Goal: Task Accomplishment & Management: Use online tool/utility

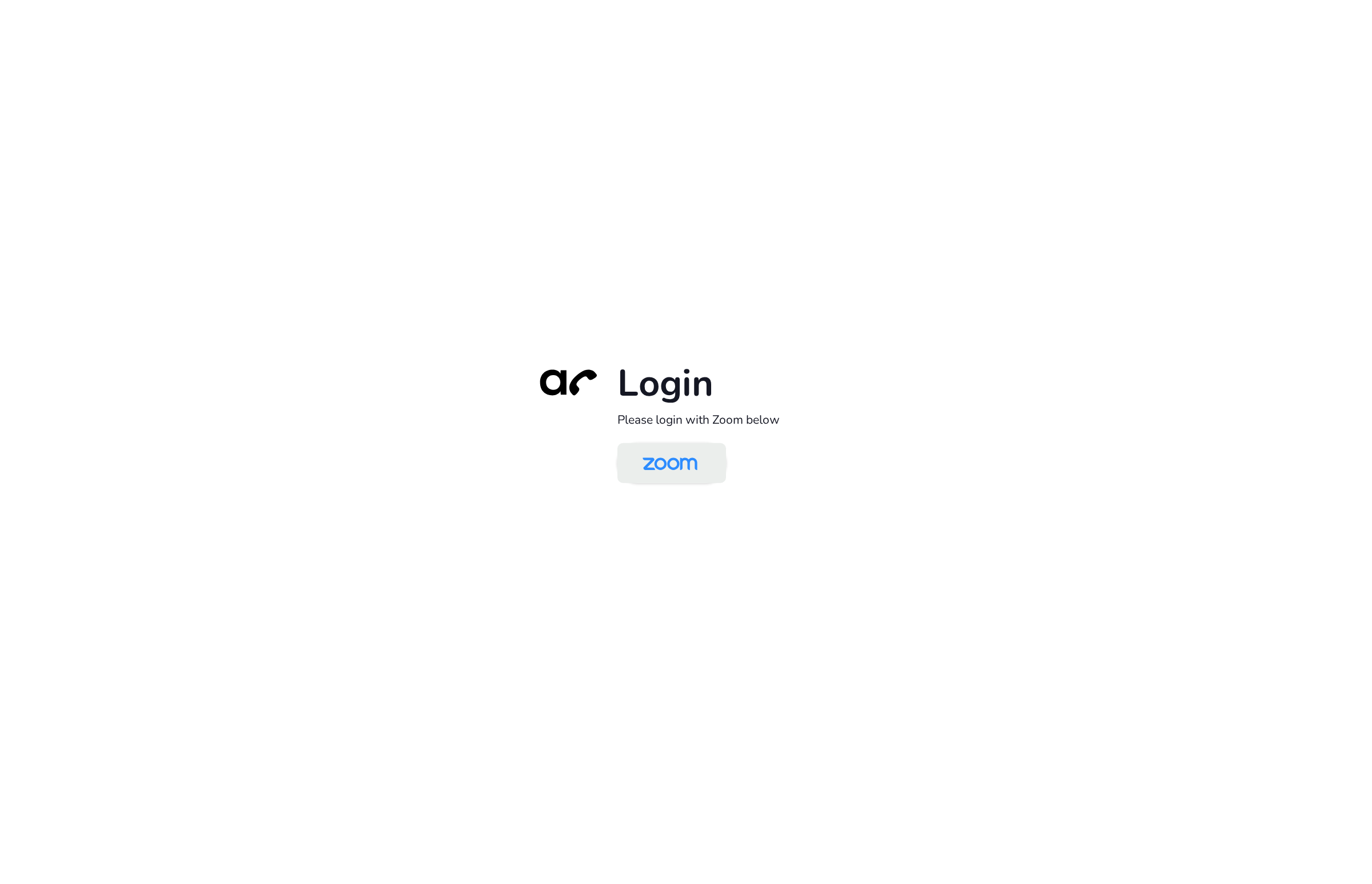
click at [660, 482] on link at bounding box center [672, 462] width 109 height 40
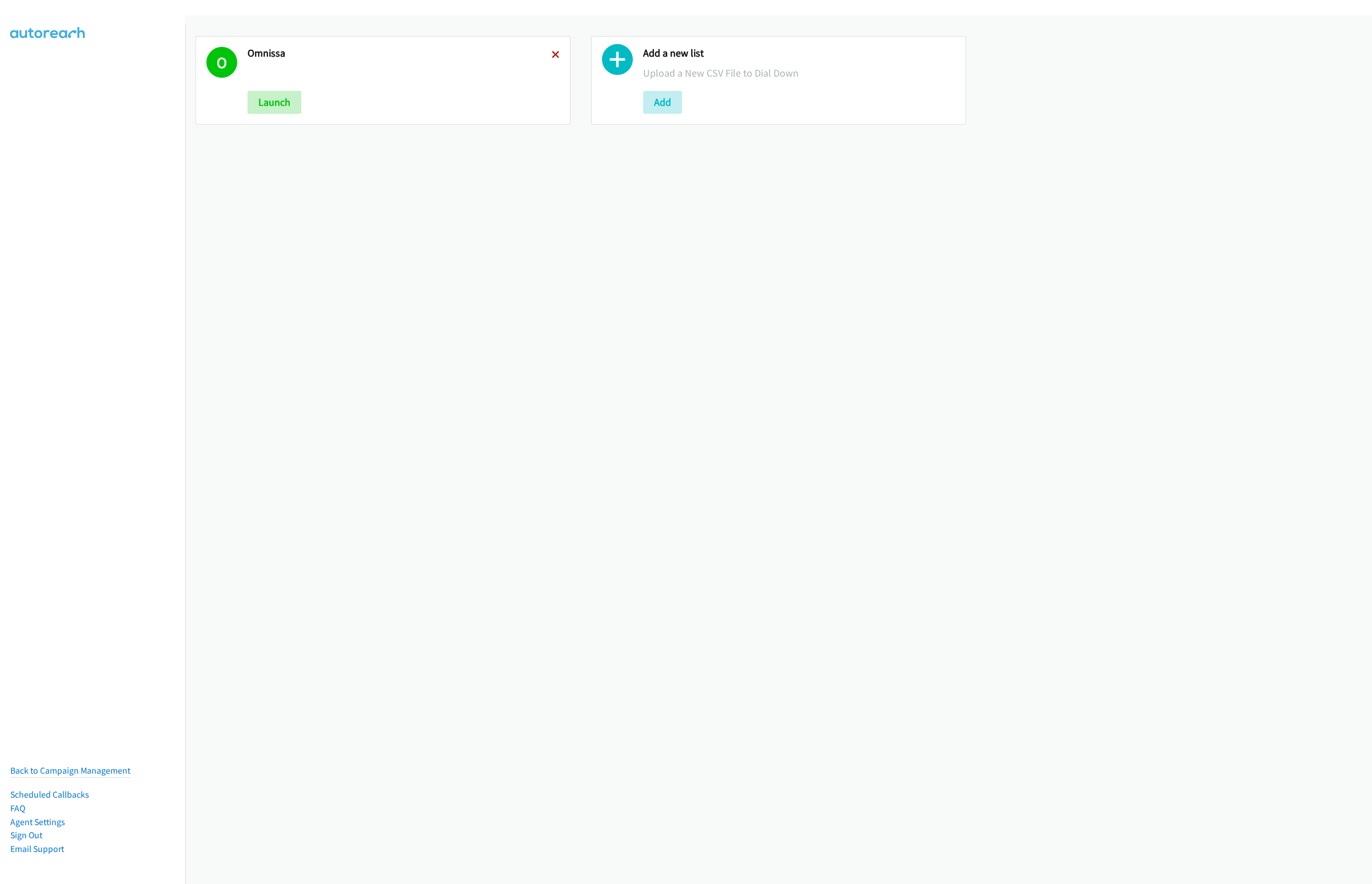
click at [555, 51] on icon at bounding box center [555, 55] width 8 height 8
click at [256, 96] on button "Add" at bounding box center [267, 102] width 39 height 23
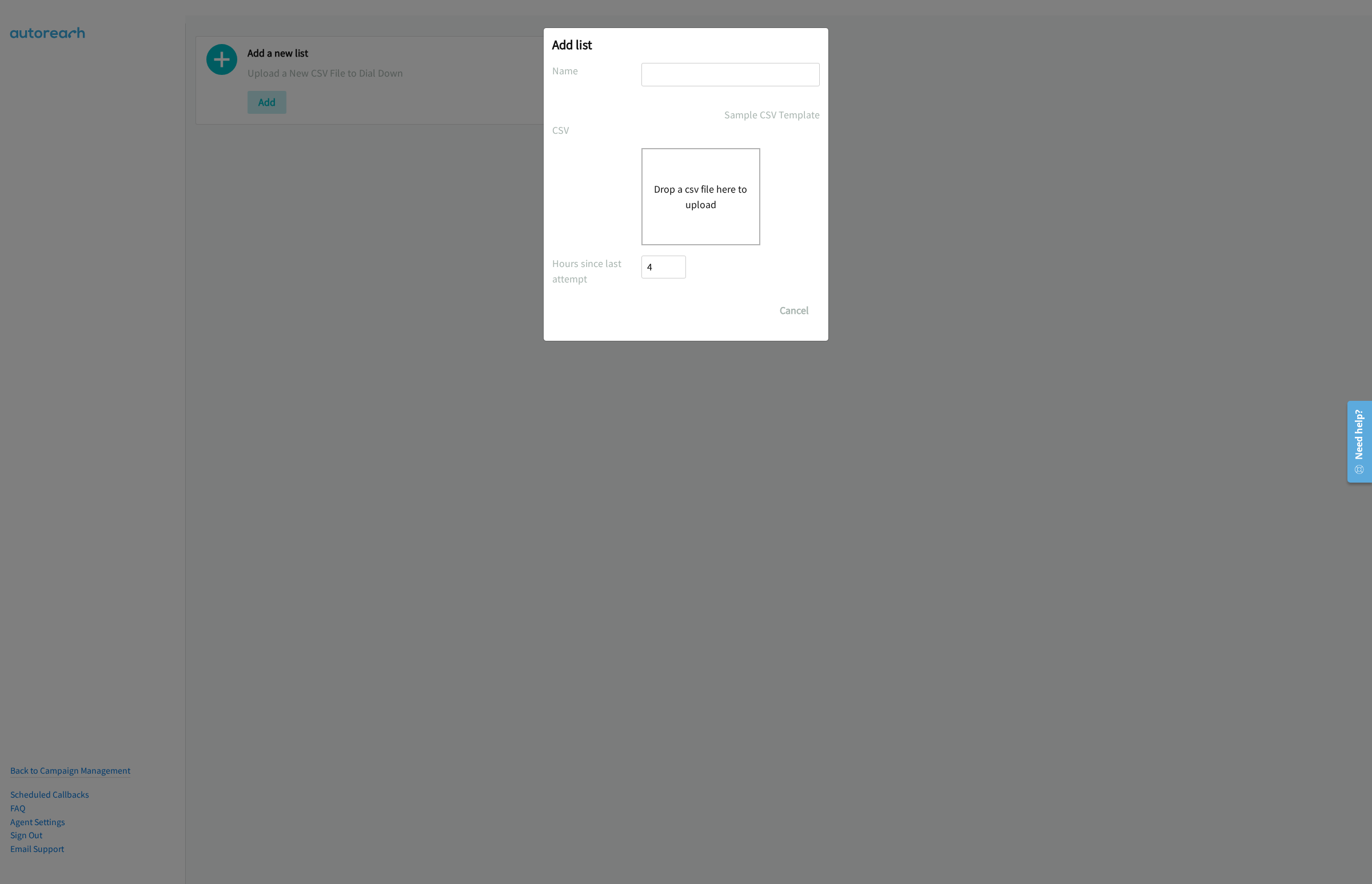
click at [710, 82] on input "text" at bounding box center [731, 74] width 178 height 23
type input "Omnissa"
click at [703, 193] on button "Drop a csv file here to upload" at bounding box center [701, 196] width 94 height 31
click at [712, 187] on button "Drop a csv file here to upload" at bounding box center [701, 196] width 94 height 31
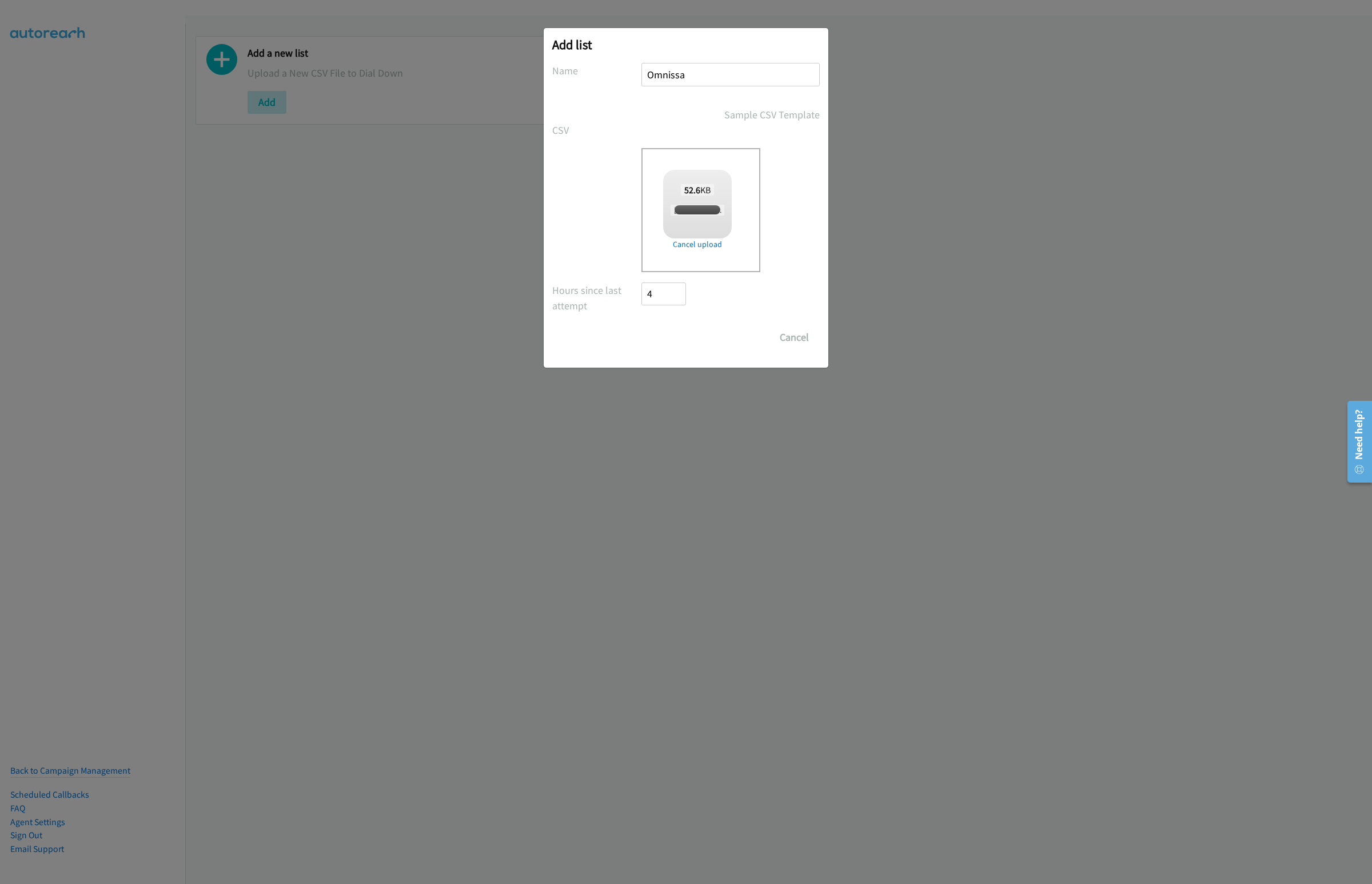
checkbox input "true"
click at [688, 335] on input "Save List" at bounding box center [672, 337] width 60 height 23
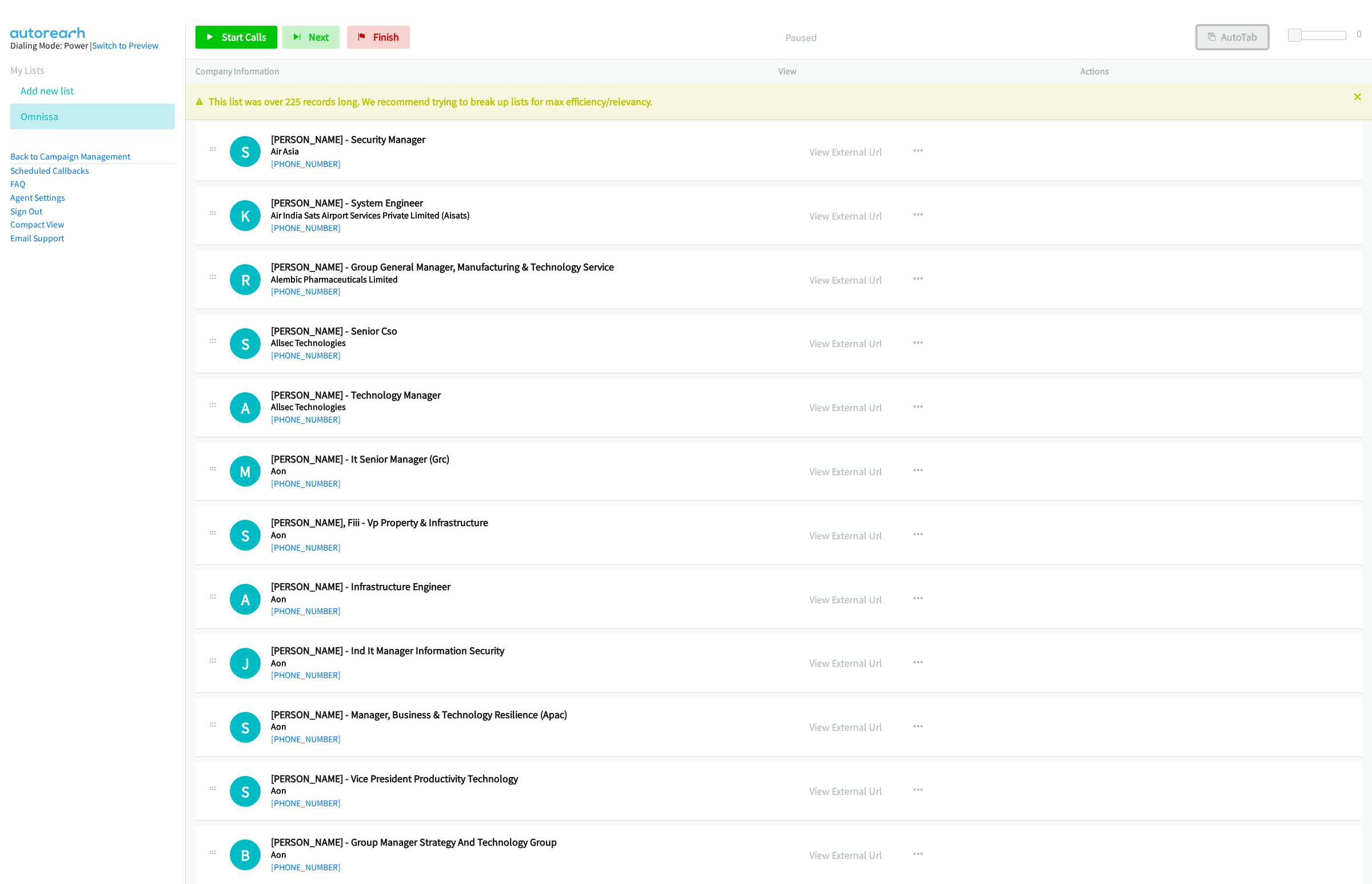
click at [1242, 29] on button "AutoTab" at bounding box center [1232, 37] width 71 height 23
click at [241, 35] on span "Start Calls" at bounding box center [244, 36] width 45 height 13
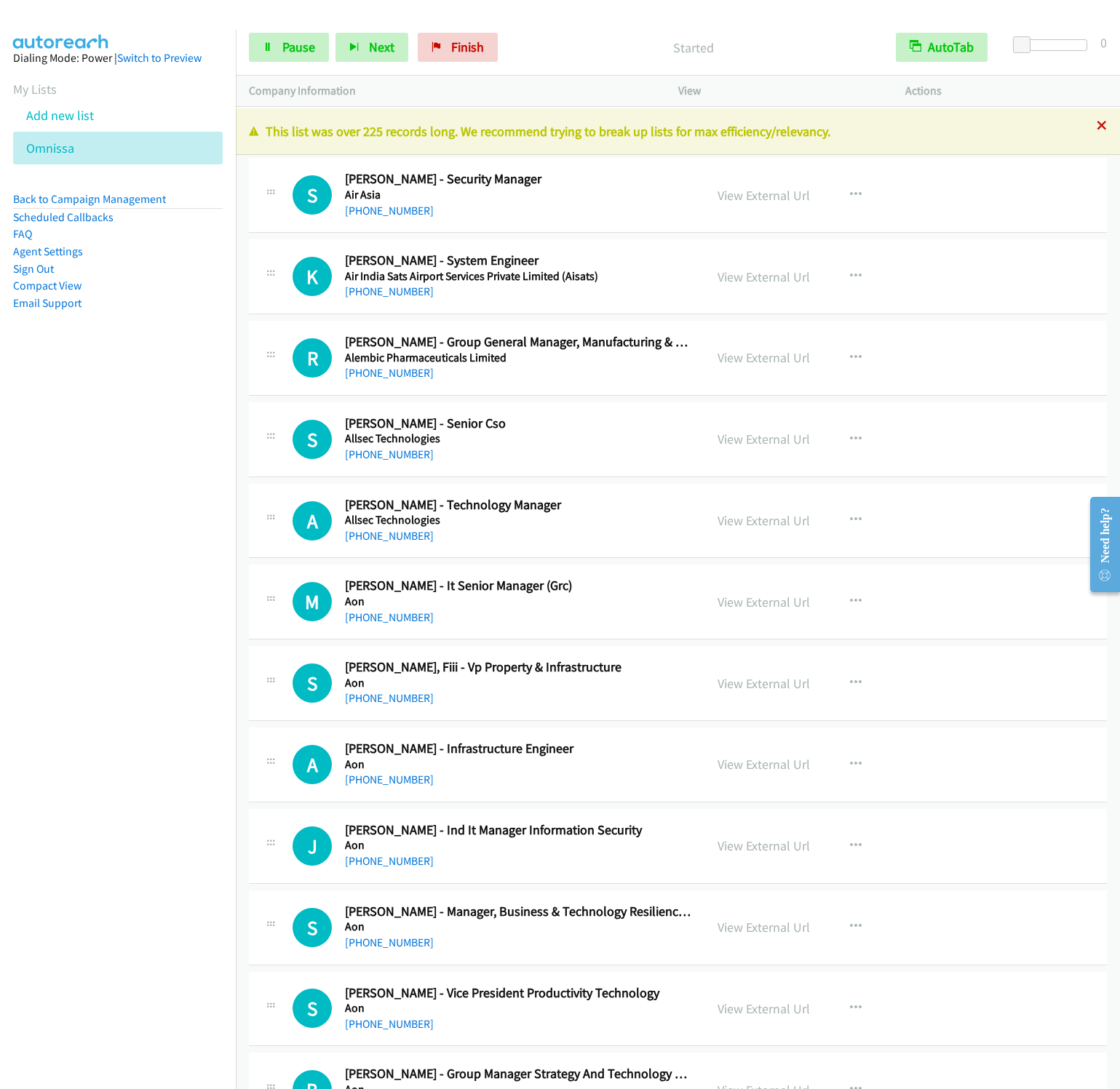
click at [1097, 122] on icon at bounding box center [1102, 126] width 11 height 11
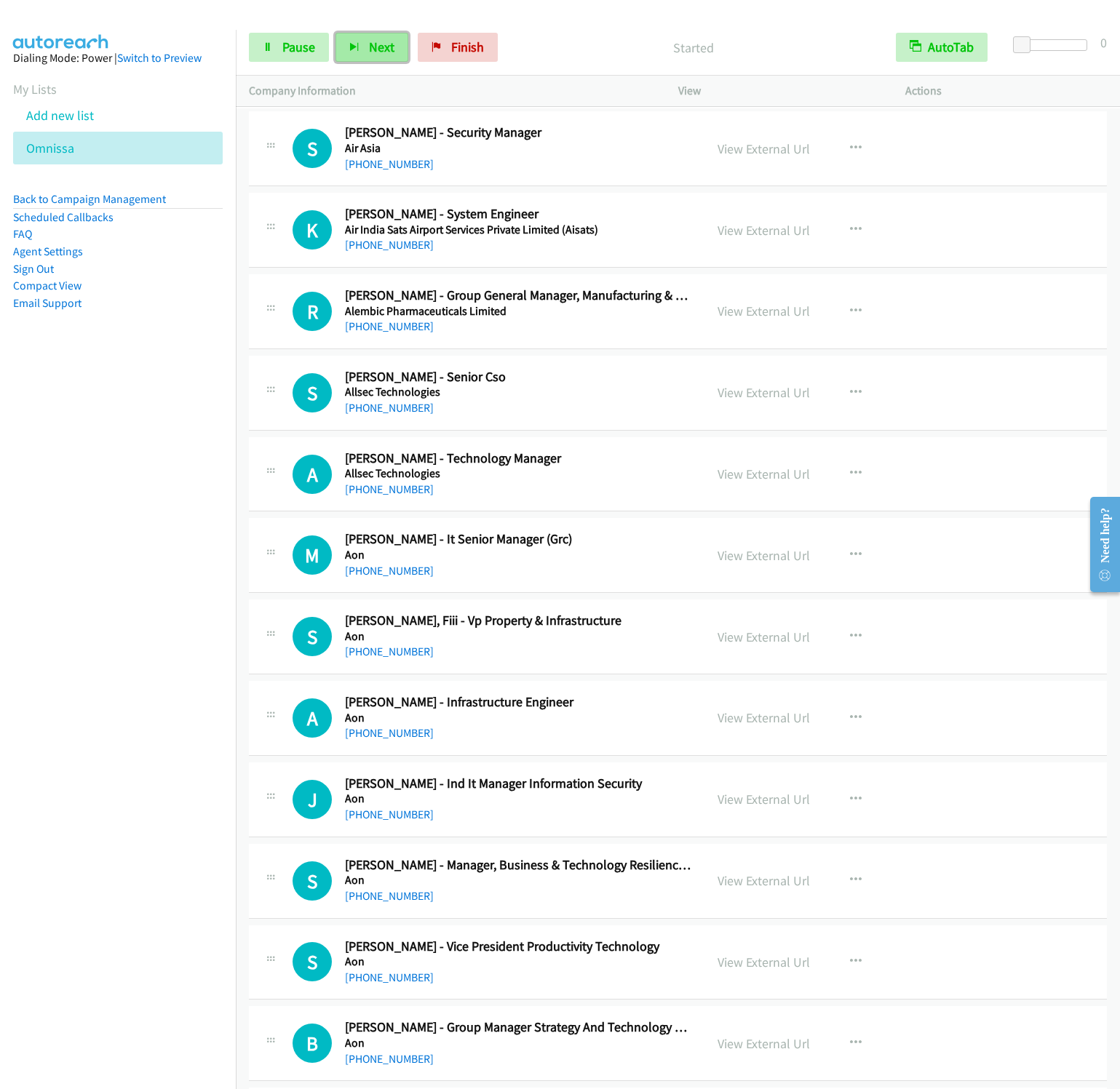
click at [392, 35] on button "Next" at bounding box center [372, 47] width 73 height 29
click at [335, 33] on button "Next" at bounding box center [372, 47] width 73 height 29
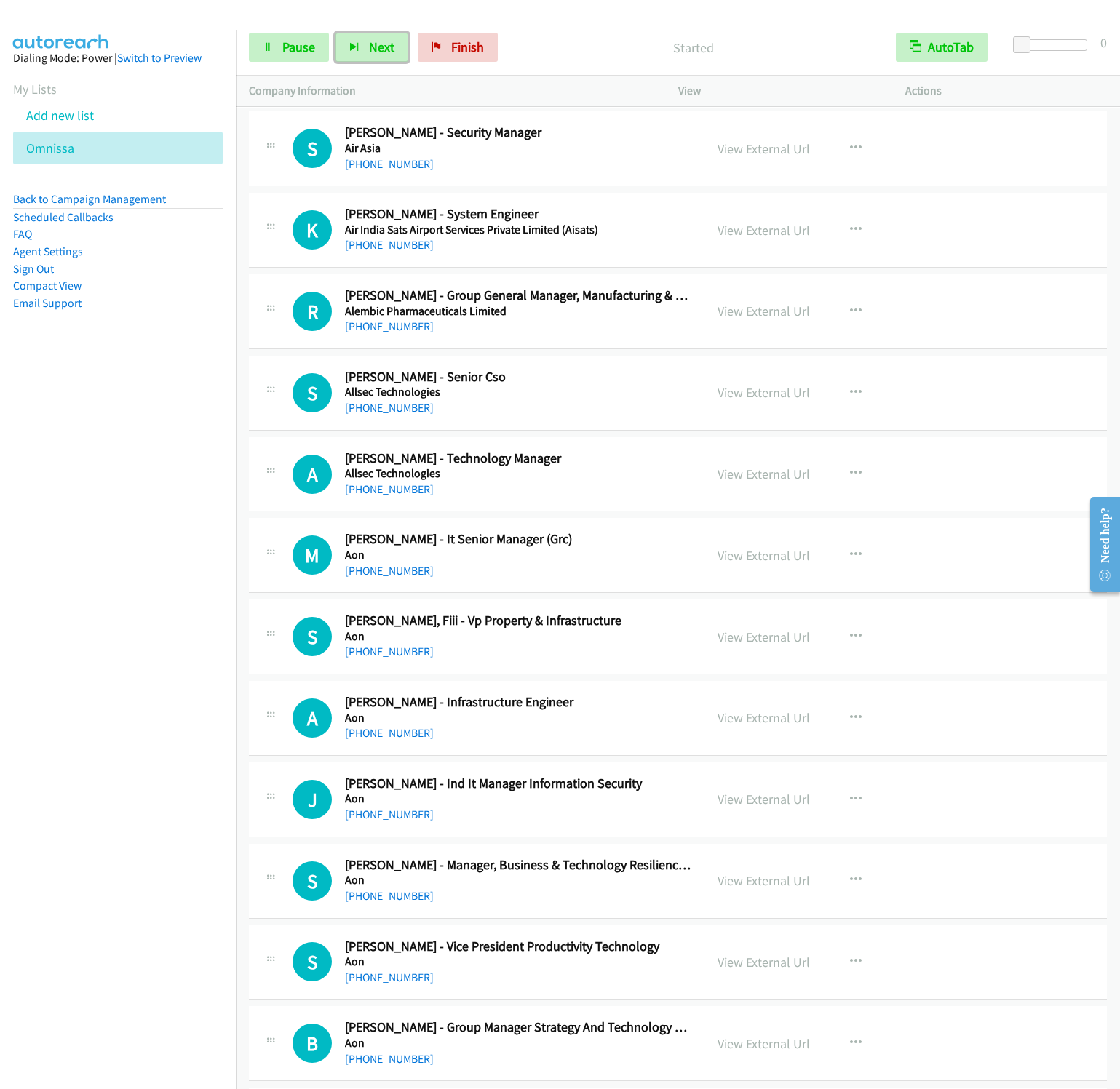
click at [335, 33] on button "Next" at bounding box center [372, 47] width 73 height 29
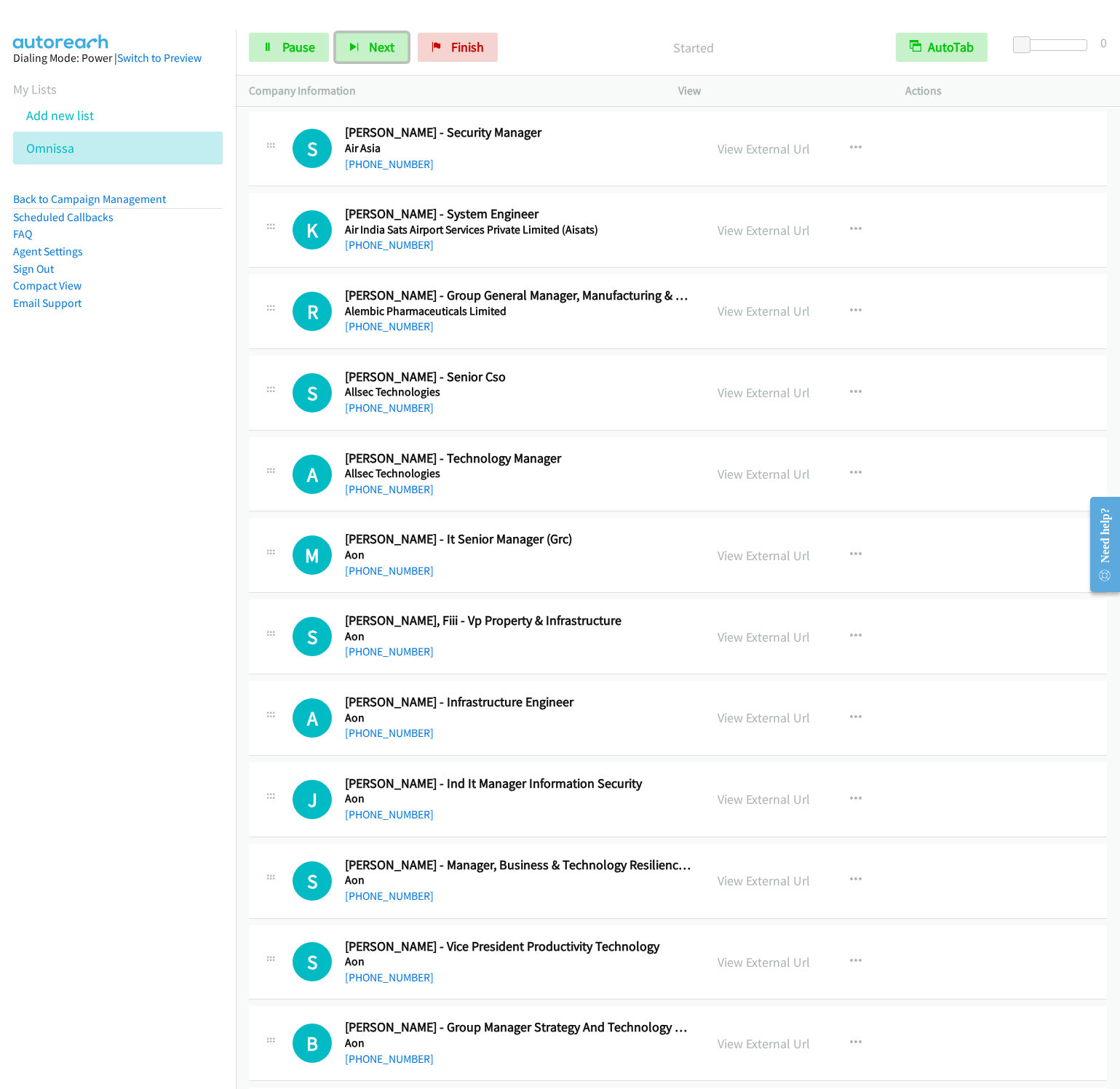
click at [335, 33] on button "Next" at bounding box center [372, 47] width 73 height 29
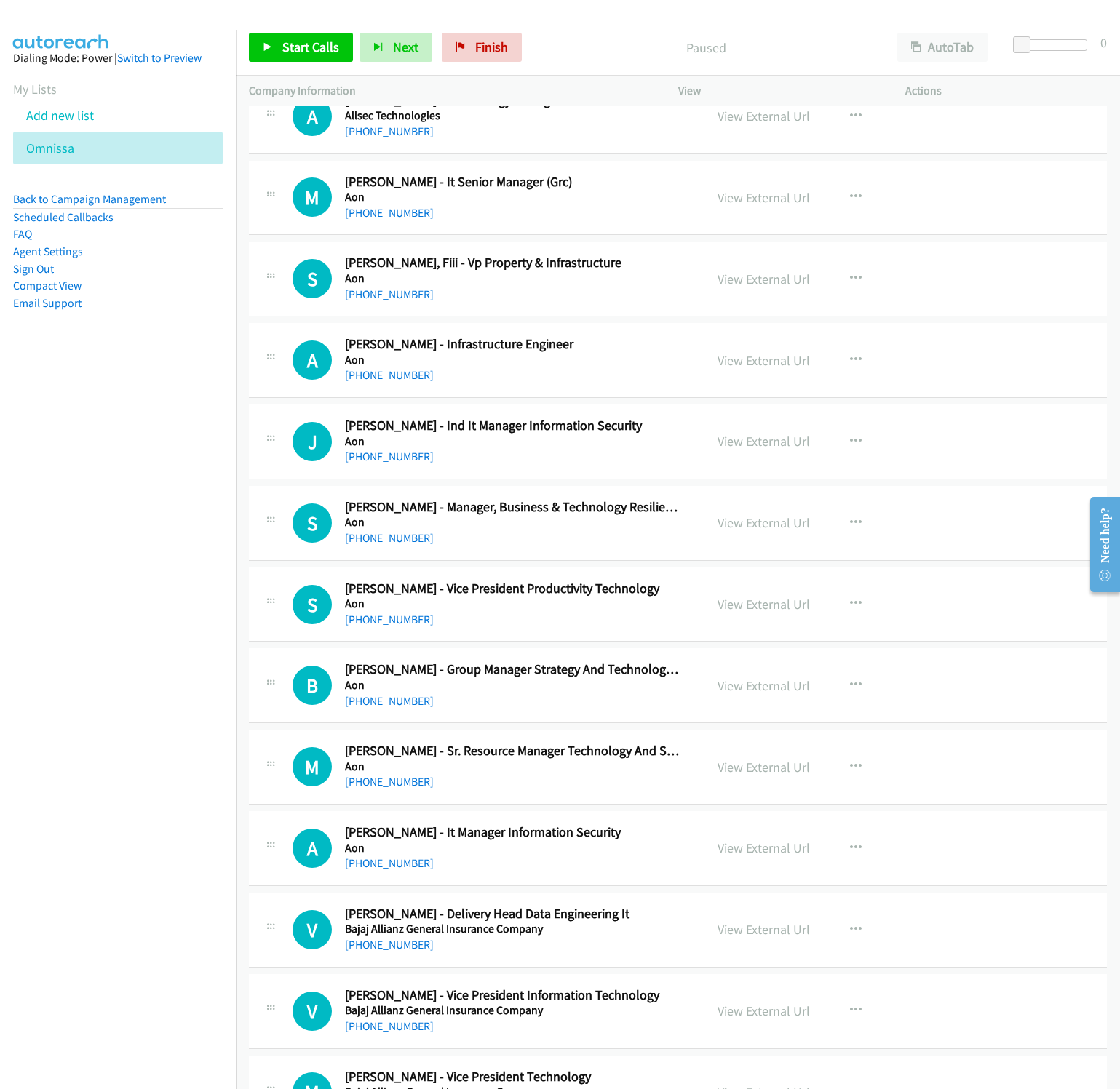
scroll to position [436, 0]
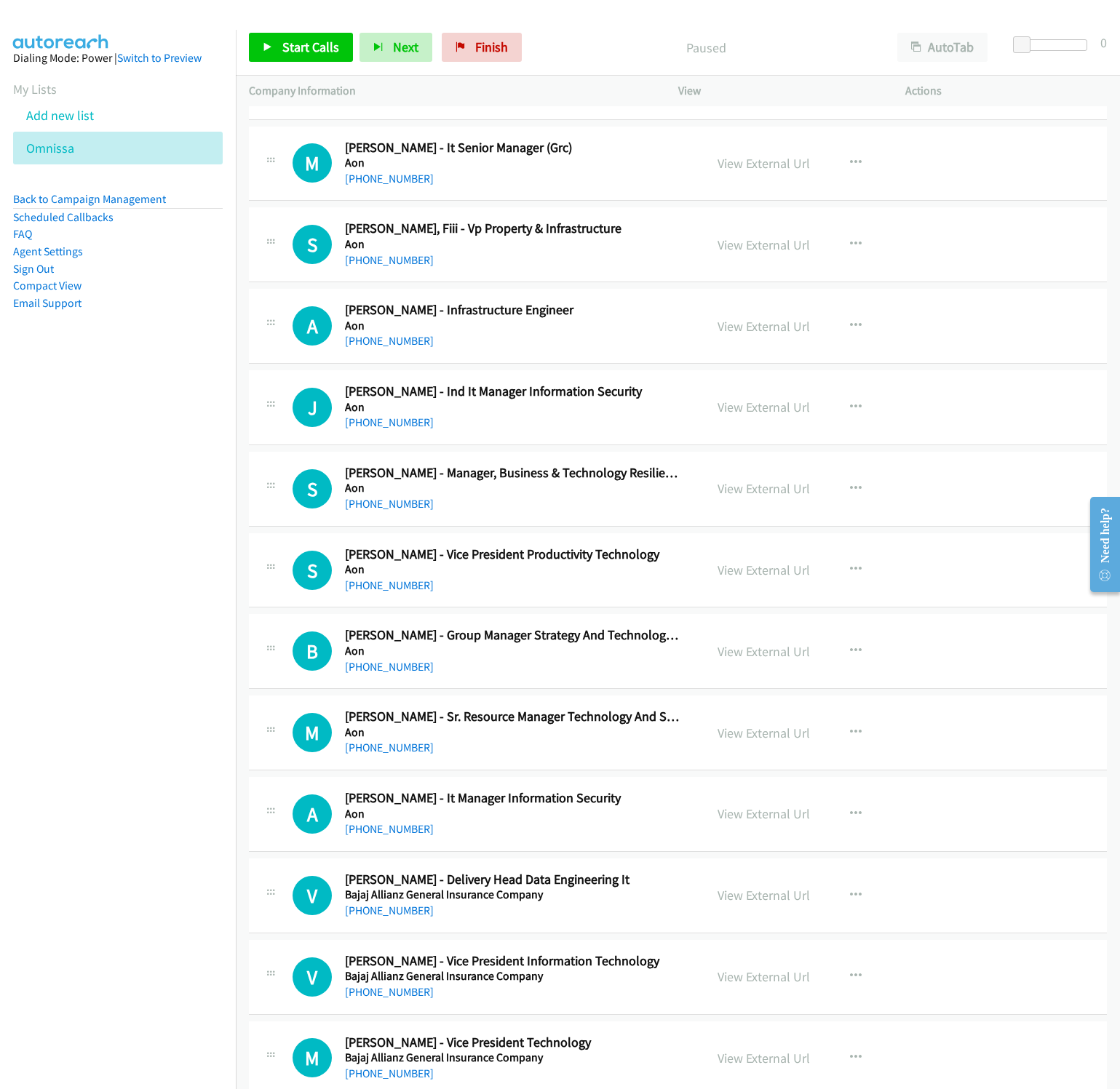
click at [58, 614] on nav "Dialing Mode: Power | Switch to Preview My Lists Add new list Omnissa Back to C…" at bounding box center [118, 574] width 236 height 1089
click at [850, 820] on icon "button" at bounding box center [856, 814] width 12 height 12
click at [765, 921] on link "Start Calls Here" at bounding box center [777, 909] width 193 height 29
click at [304, 41] on span "Start Calls" at bounding box center [310, 46] width 57 height 16
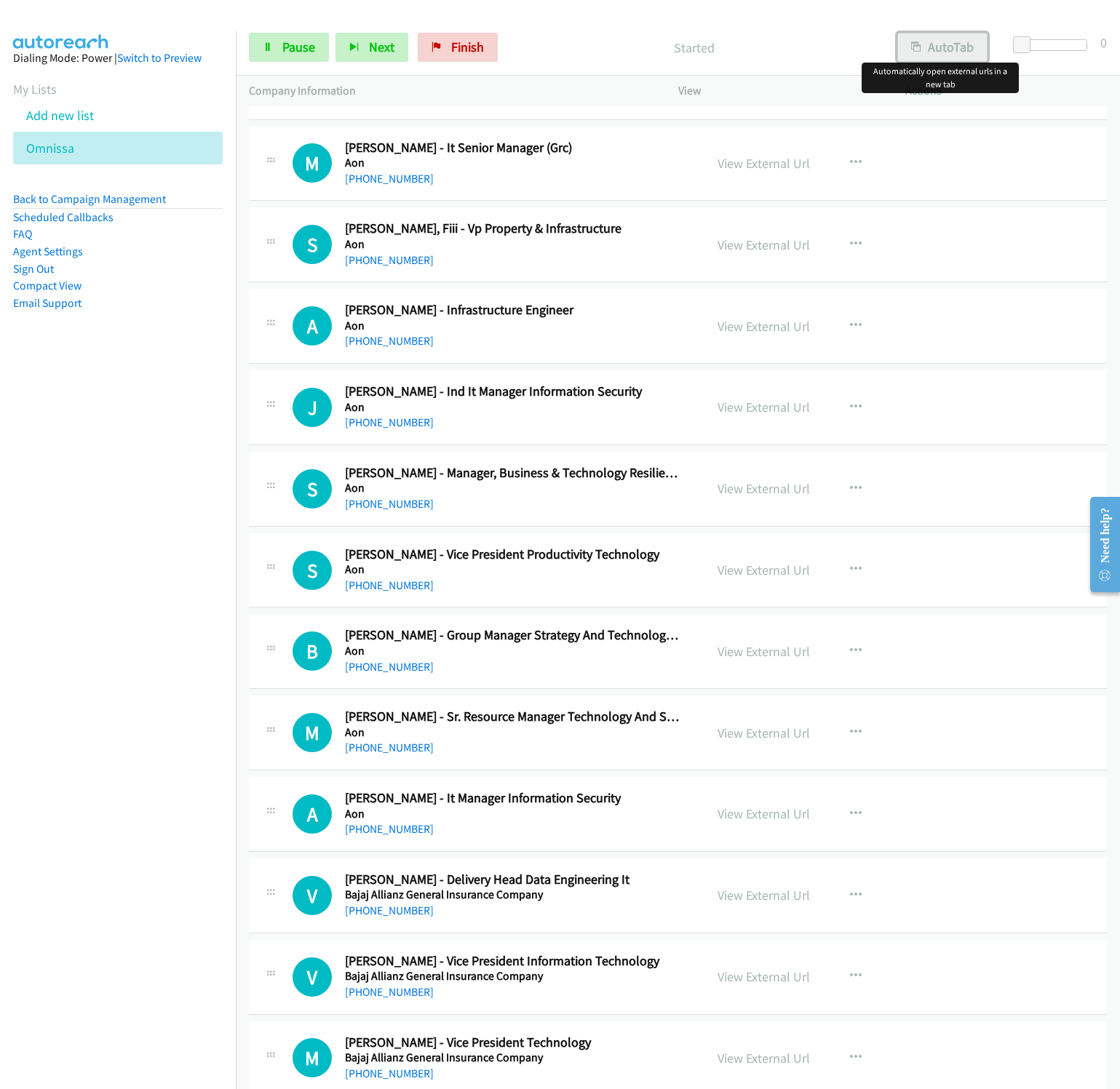
click at [919, 40] on button "AutoTab" at bounding box center [942, 47] width 90 height 29
click at [41, 627] on nav "Dialing Mode: Power | Switch to Preview My Lists Add new list Omnissa Back to C…" at bounding box center [118, 574] width 236 height 1089
click at [775, 823] on div "View External Url" at bounding box center [764, 813] width 92 height 19
click at [773, 820] on link "View External Url" at bounding box center [764, 813] width 92 height 16
click at [380, 60] on button "Next" at bounding box center [372, 47] width 73 height 29
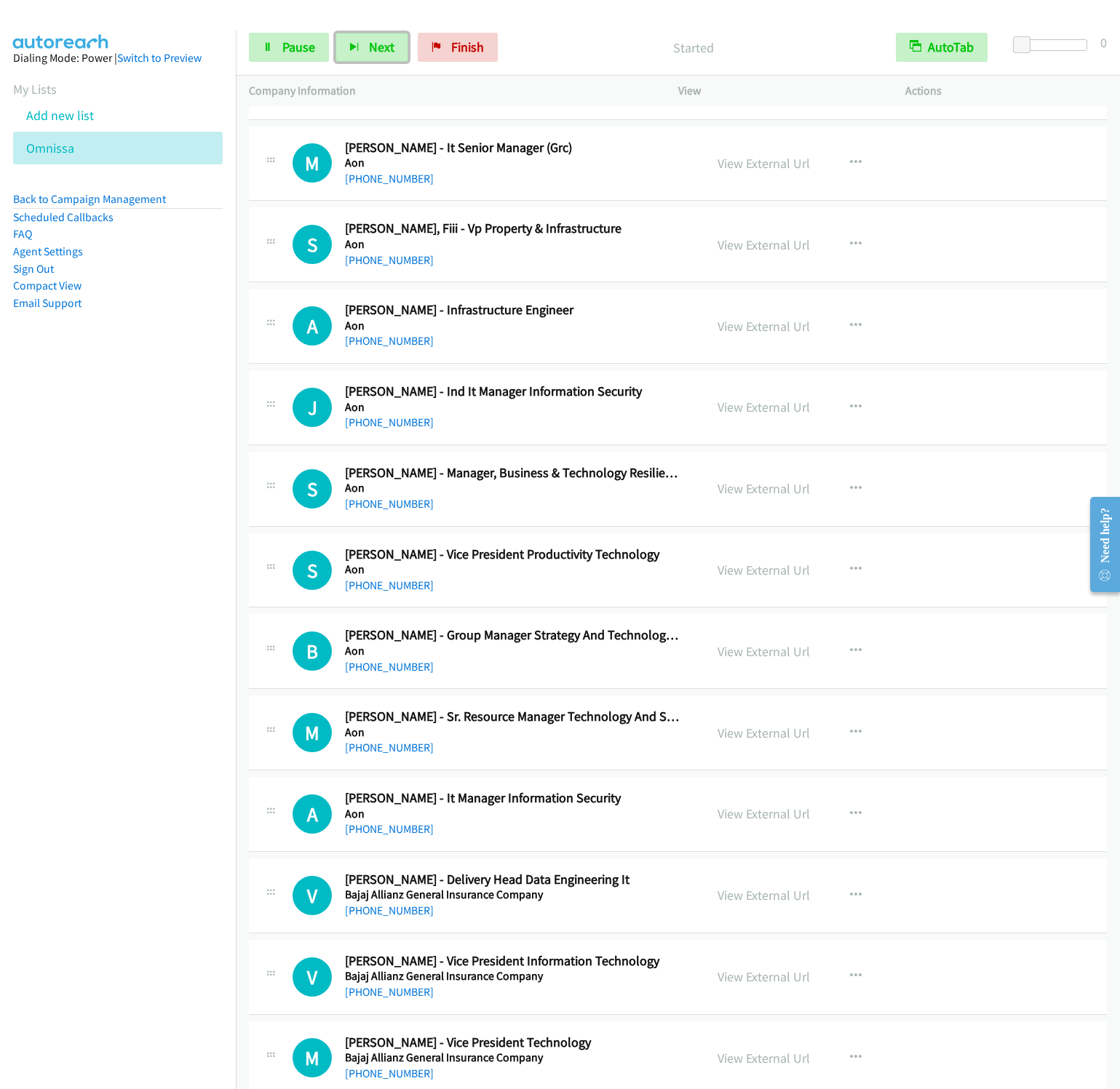
click at [335, 33] on button "Next" at bounding box center [372, 47] width 73 height 29
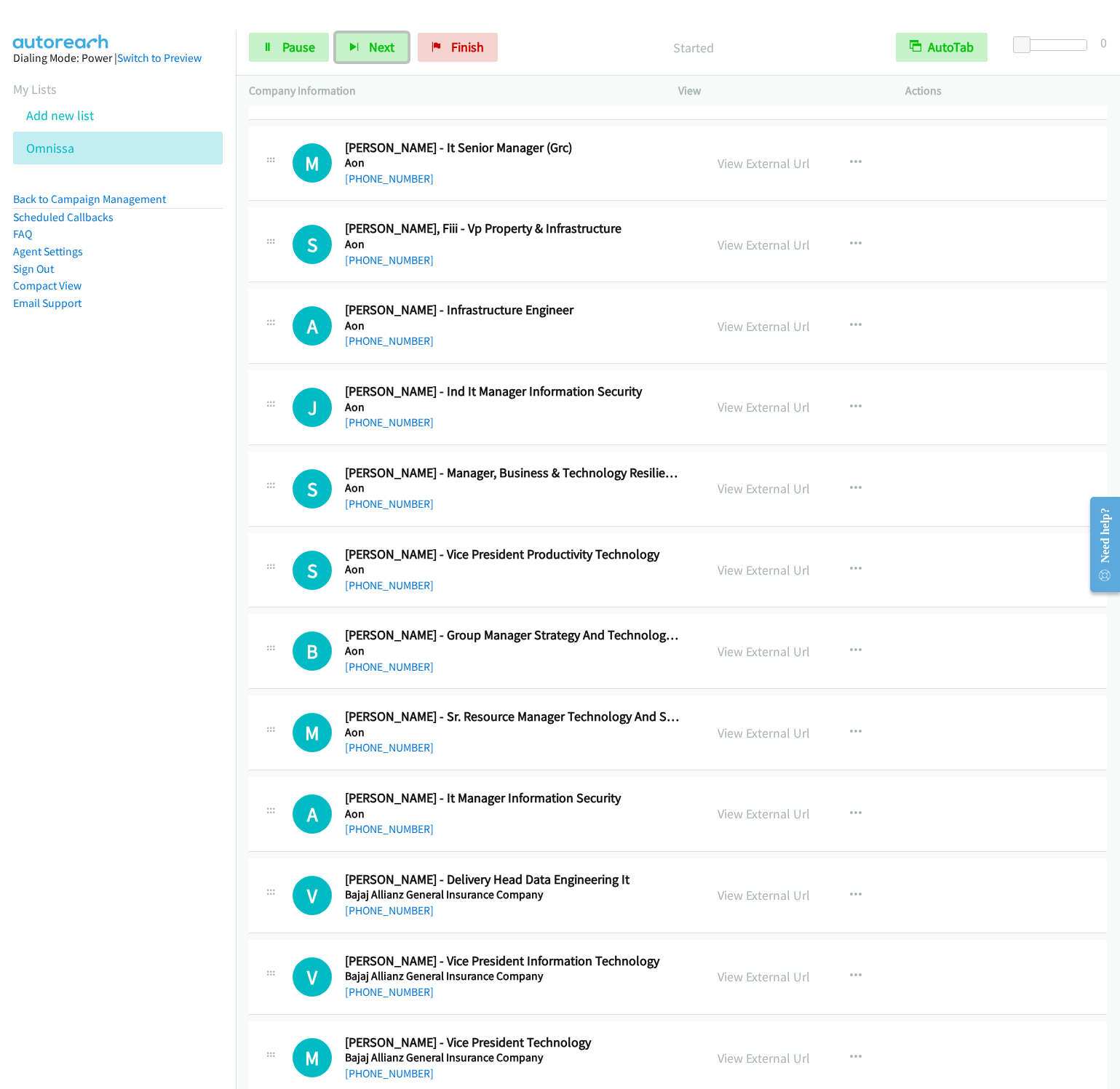
click at [335, 33] on button "Next" at bounding box center [372, 47] width 73 height 29
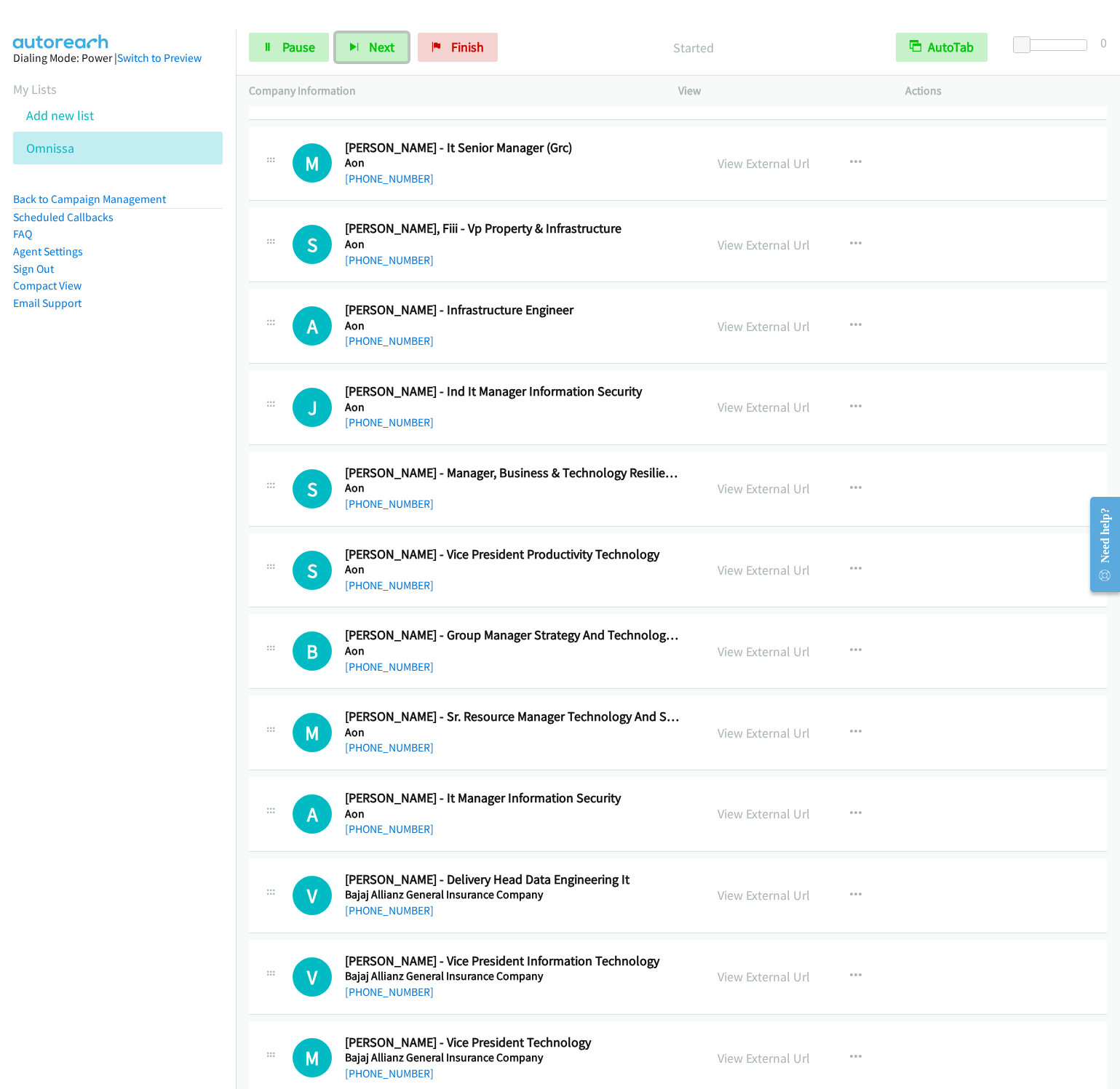
click at [335, 33] on button "Next" at bounding box center [372, 47] width 73 height 29
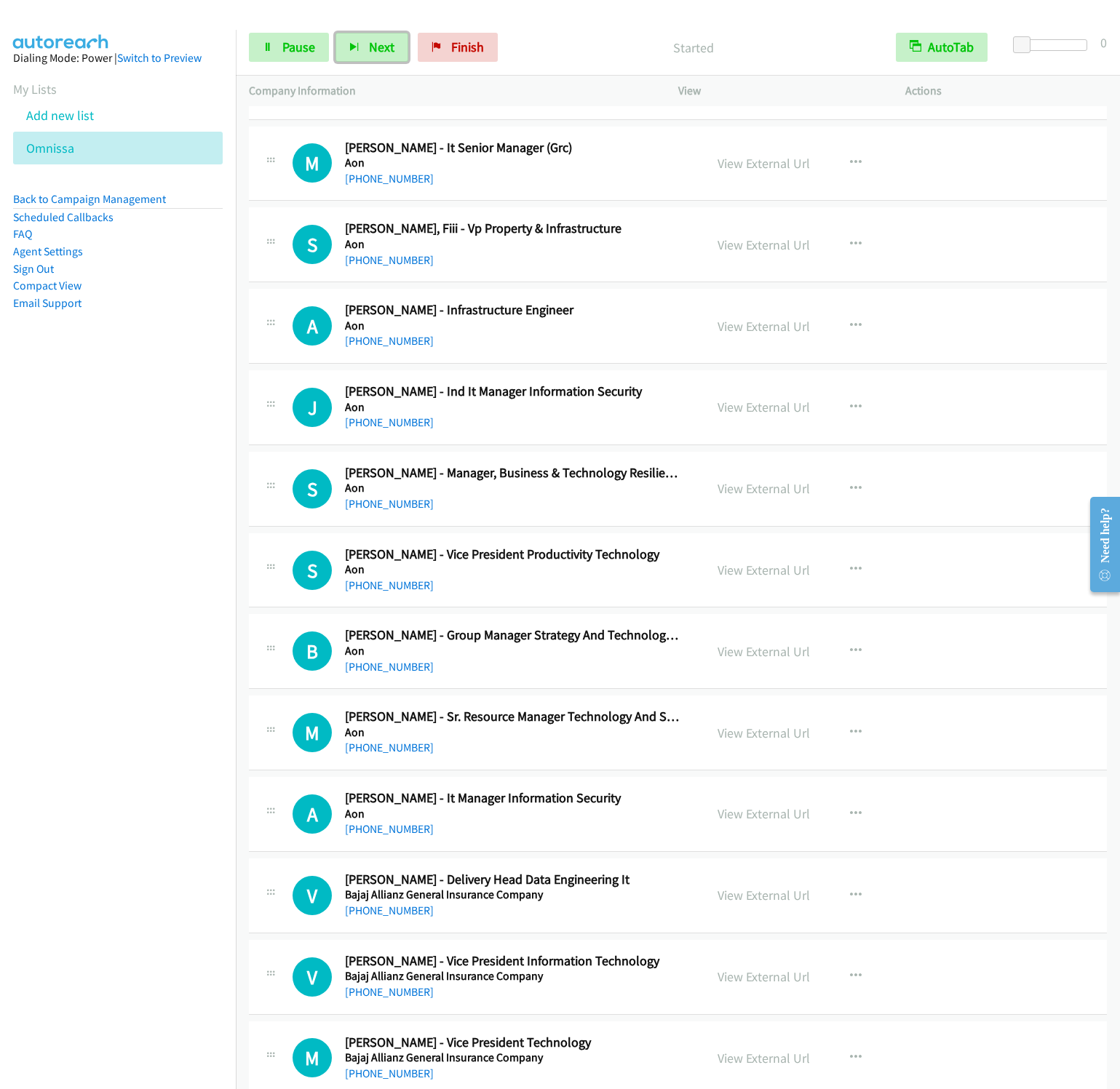
click at [335, 33] on button "Next" at bounding box center [372, 47] width 73 height 29
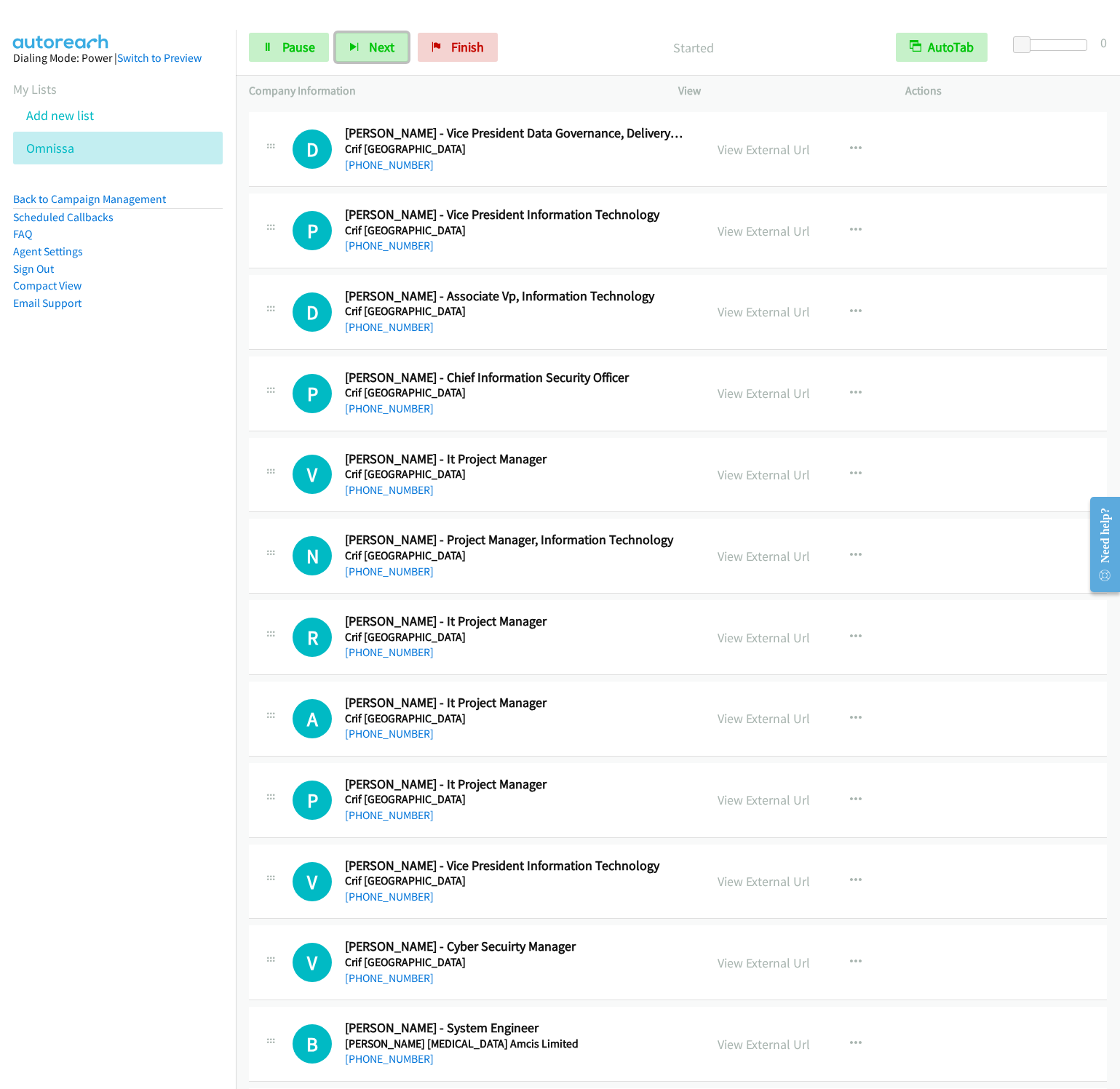
scroll to position [3274, 0]
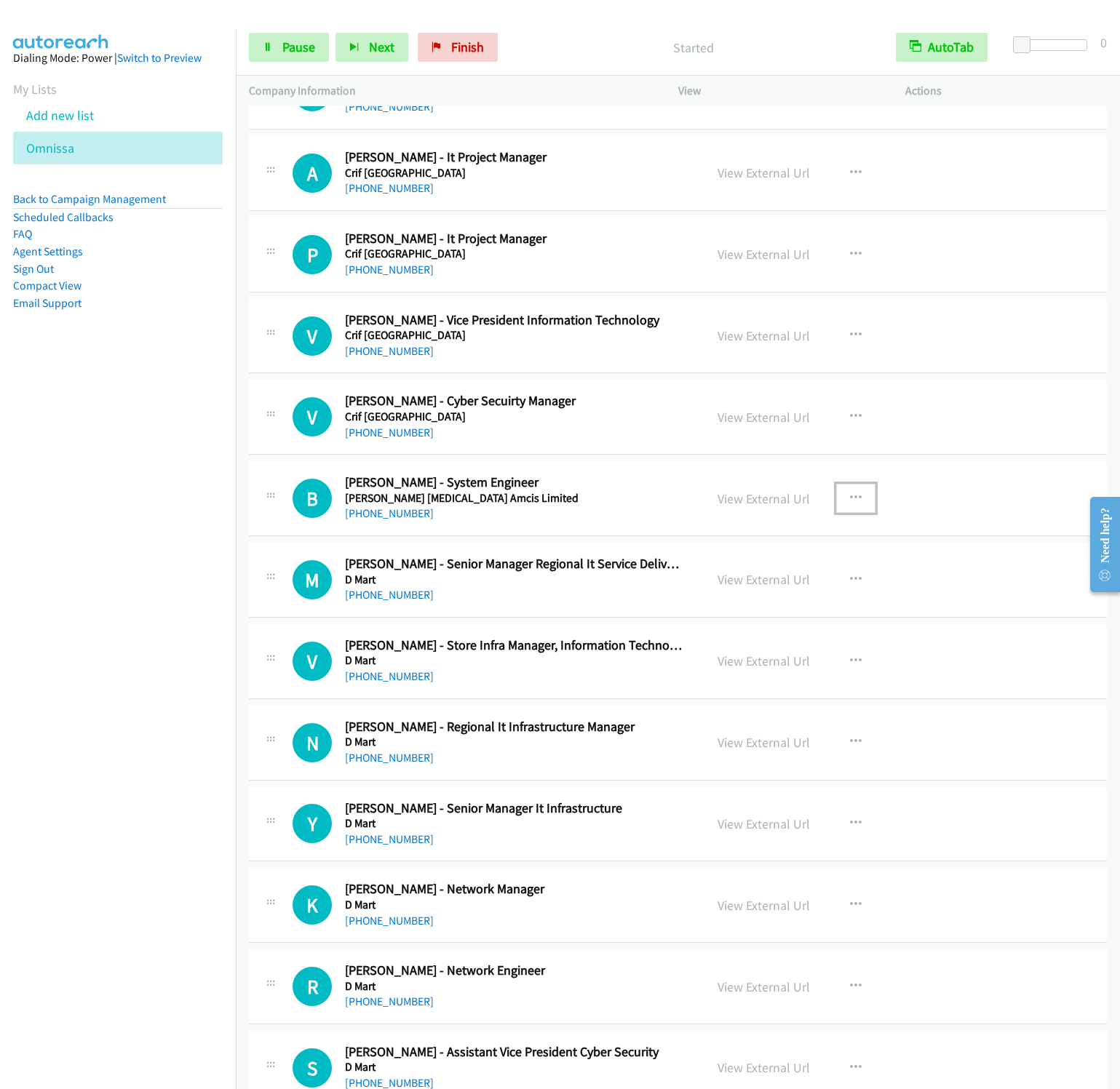
click at [851, 504] on icon "button" at bounding box center [856, 498] width 12 height 12
click at [745, 608] on link "Start Calls Here" at bounding box center [777, 593] width 193 height 29
click at [356, 46] on icon "button" at bounding box center [354, 48] width 11 height 11
click at [335, 33] on button "Next" at bounding box center [372, 47] width 73 height 29
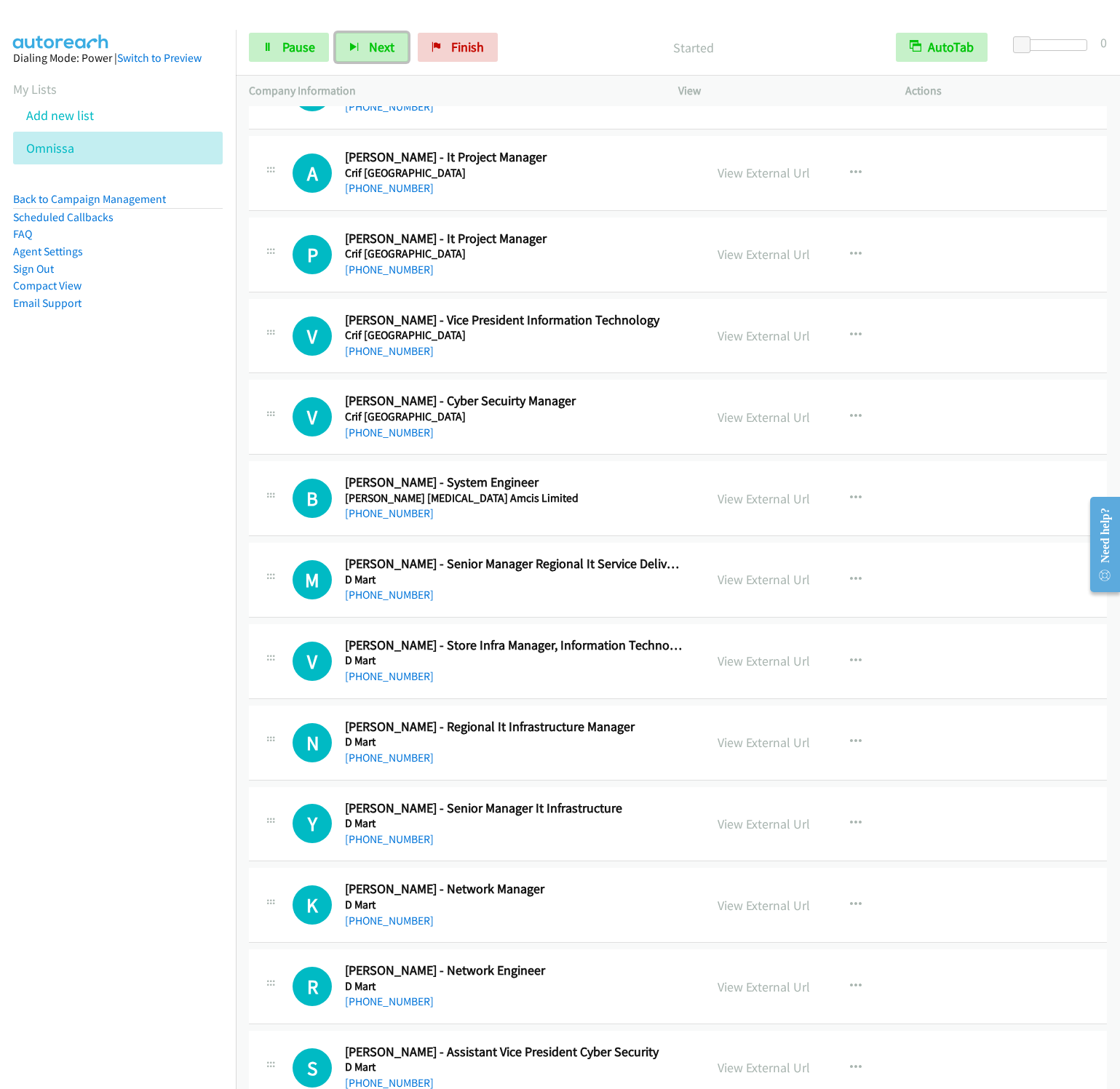
click at [335, 33] on button "Next" at bounding box center [372, 47] width 73 height 29
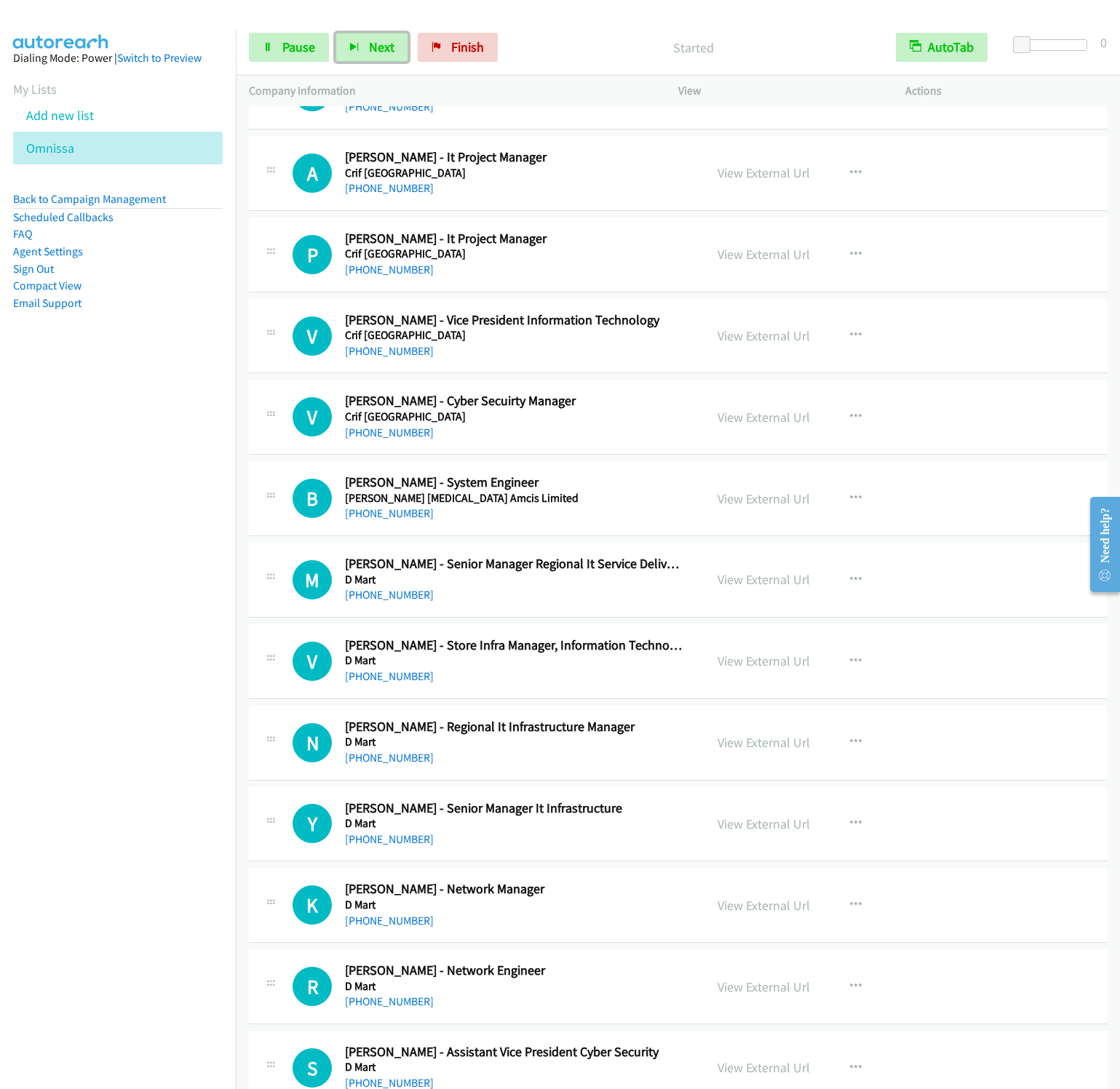
click at [335, 33] on button "Next" at bounding box center [372, 47] width 73 height 29
click at [371, 41] on span "Next" at bounding box center [381, 46] width 26 height 16
click at [335, 33] on button "Next" at bounding box center [372, 47] width 73 height 29
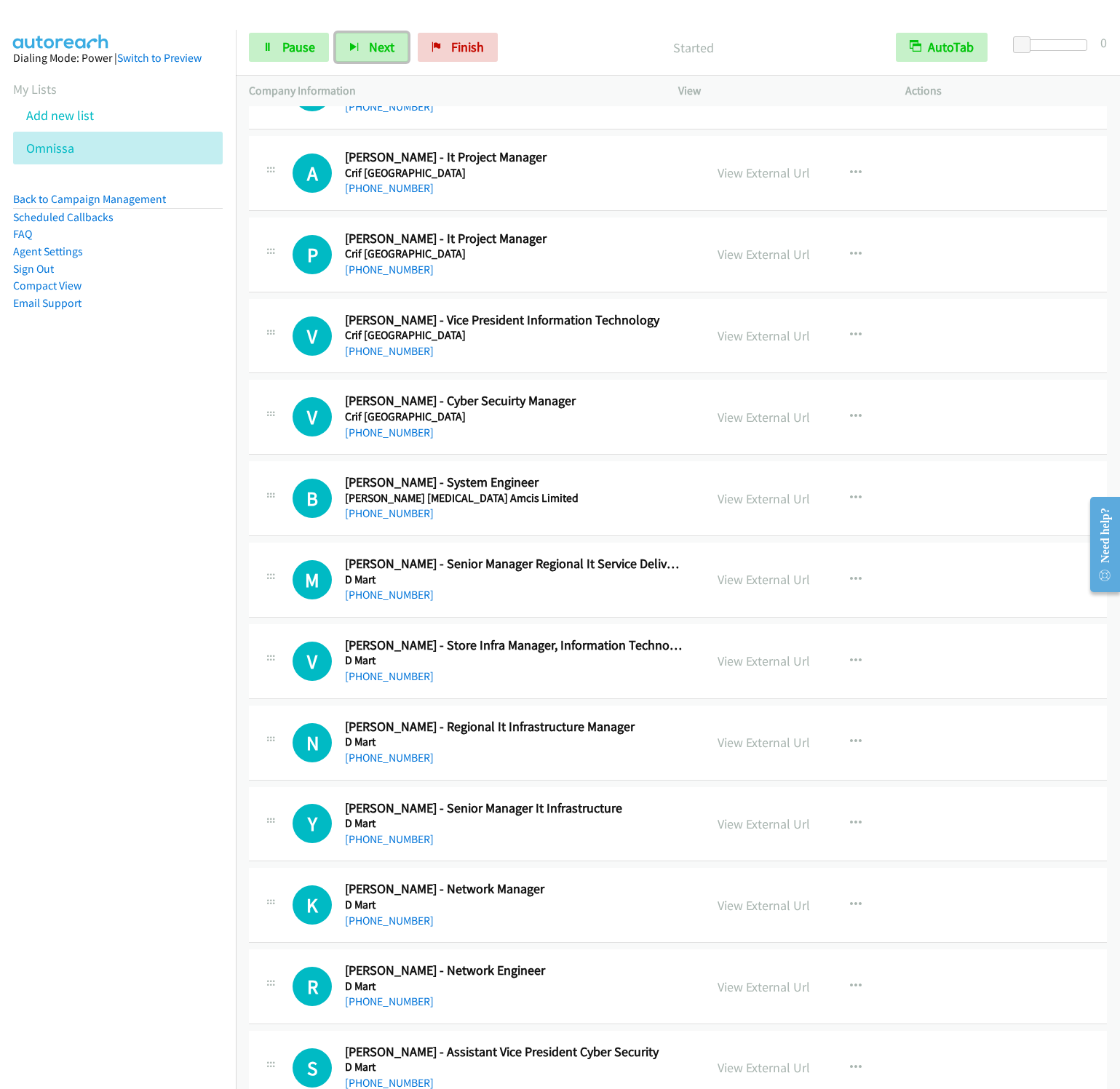
click at [335, 33] on button "Next" at bounding box center [372, 47] width 73 height 29
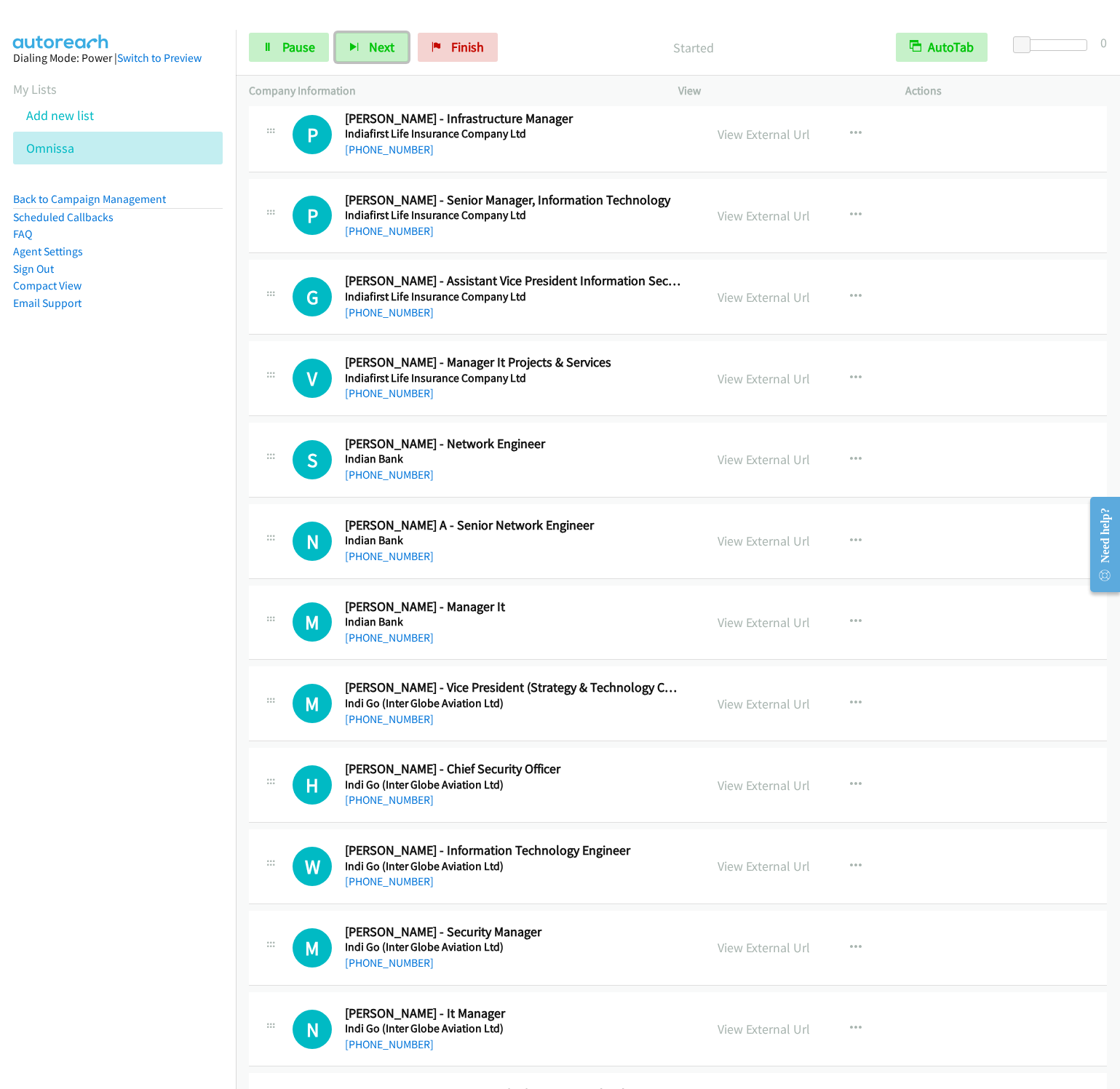
scroll to position [5456, 0]
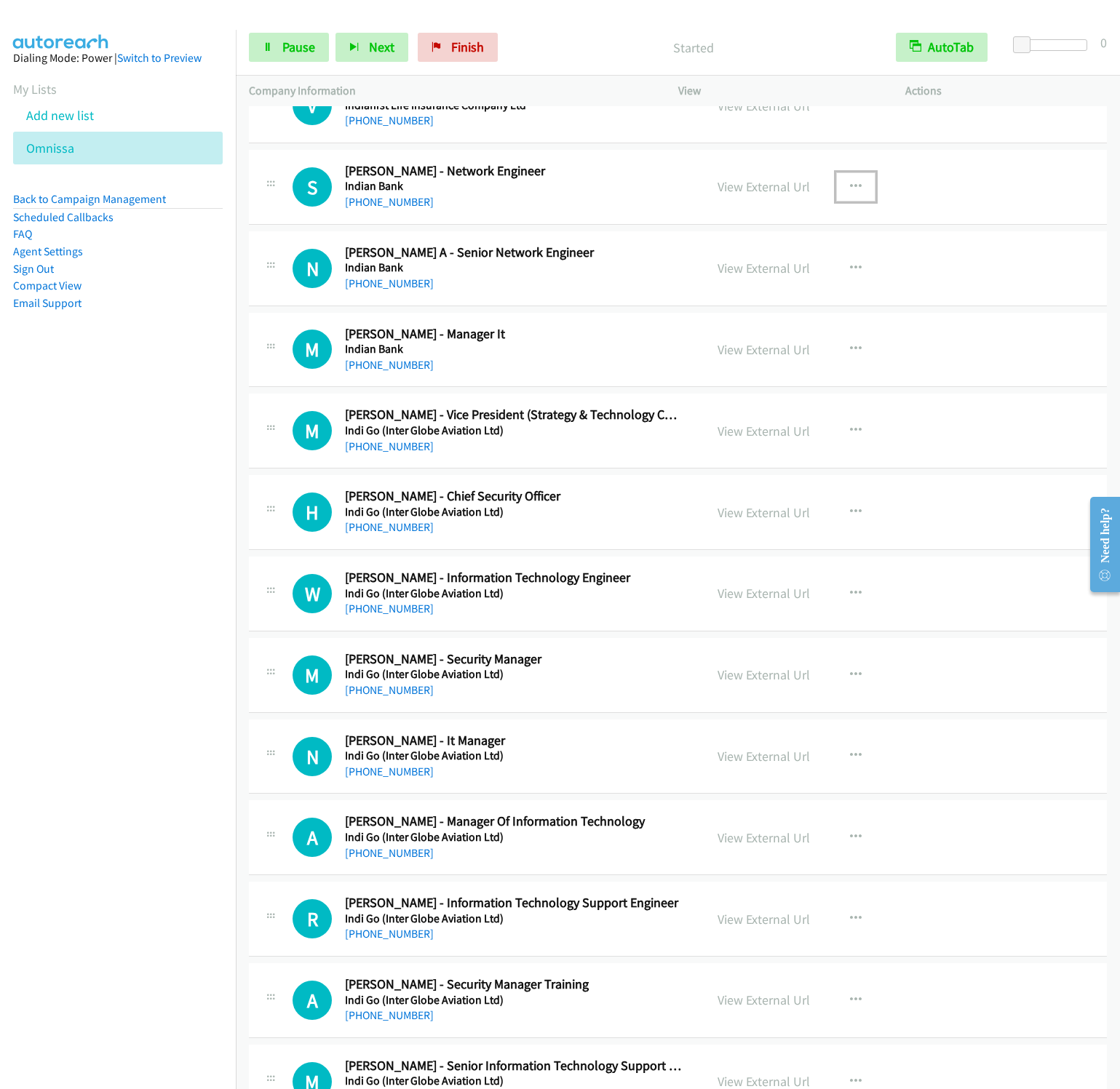
click at [850, 193] on icon "button" at bounding box center [856, 187] width 12 height 12
click at [731, 296] on link "Start Calls Here" at bounding box center [777, 281] width 193 height 29
click at [380, 53] on span "Next" at bounding box center [381, 46] width 26 height 16
click at [335, 33] on button "Next" at bounding box center [372, 47] width 73 height 29
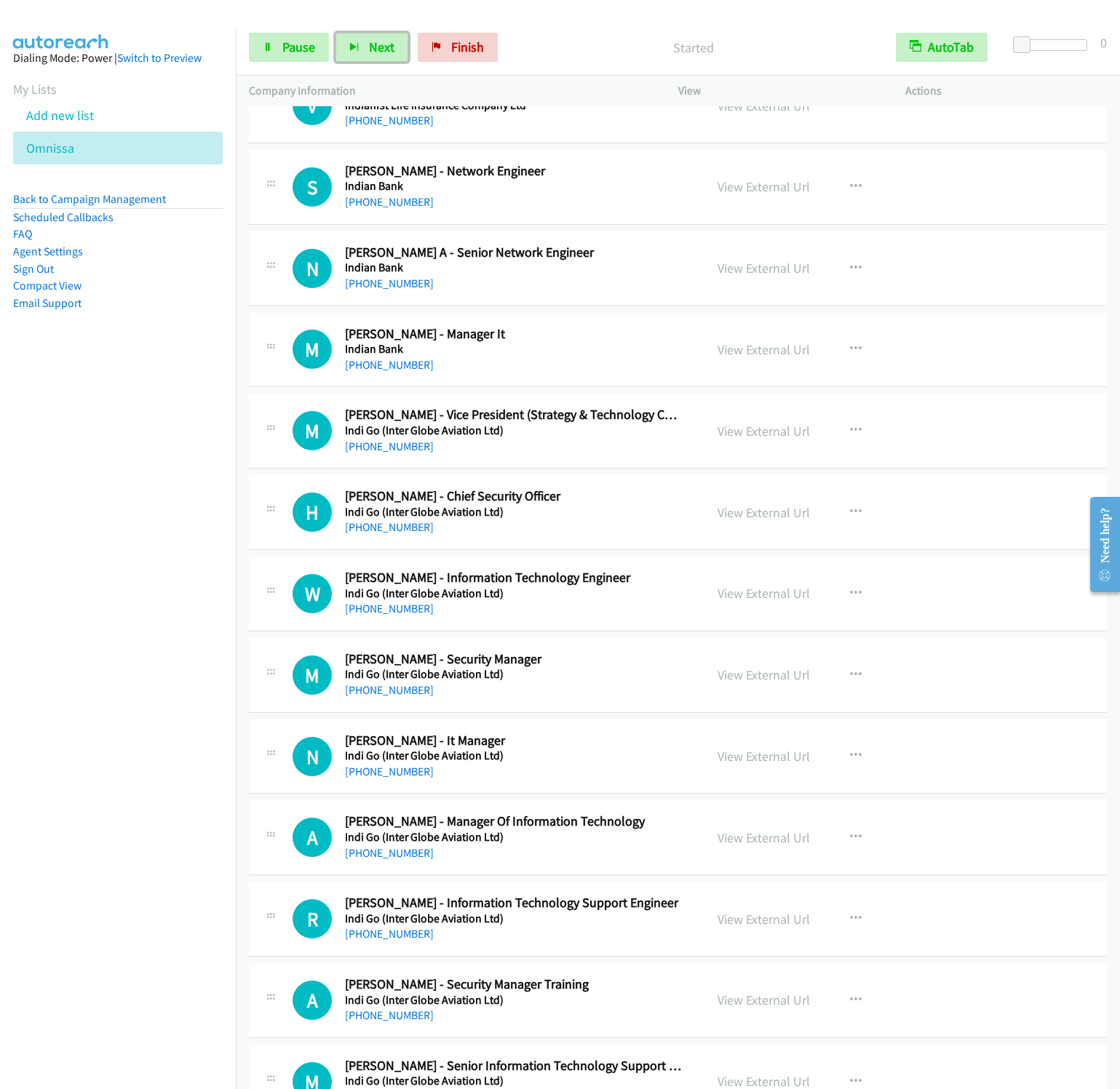
click at [335, 33] on button "Next" at bounding box center [372, 47] width 73 height 29
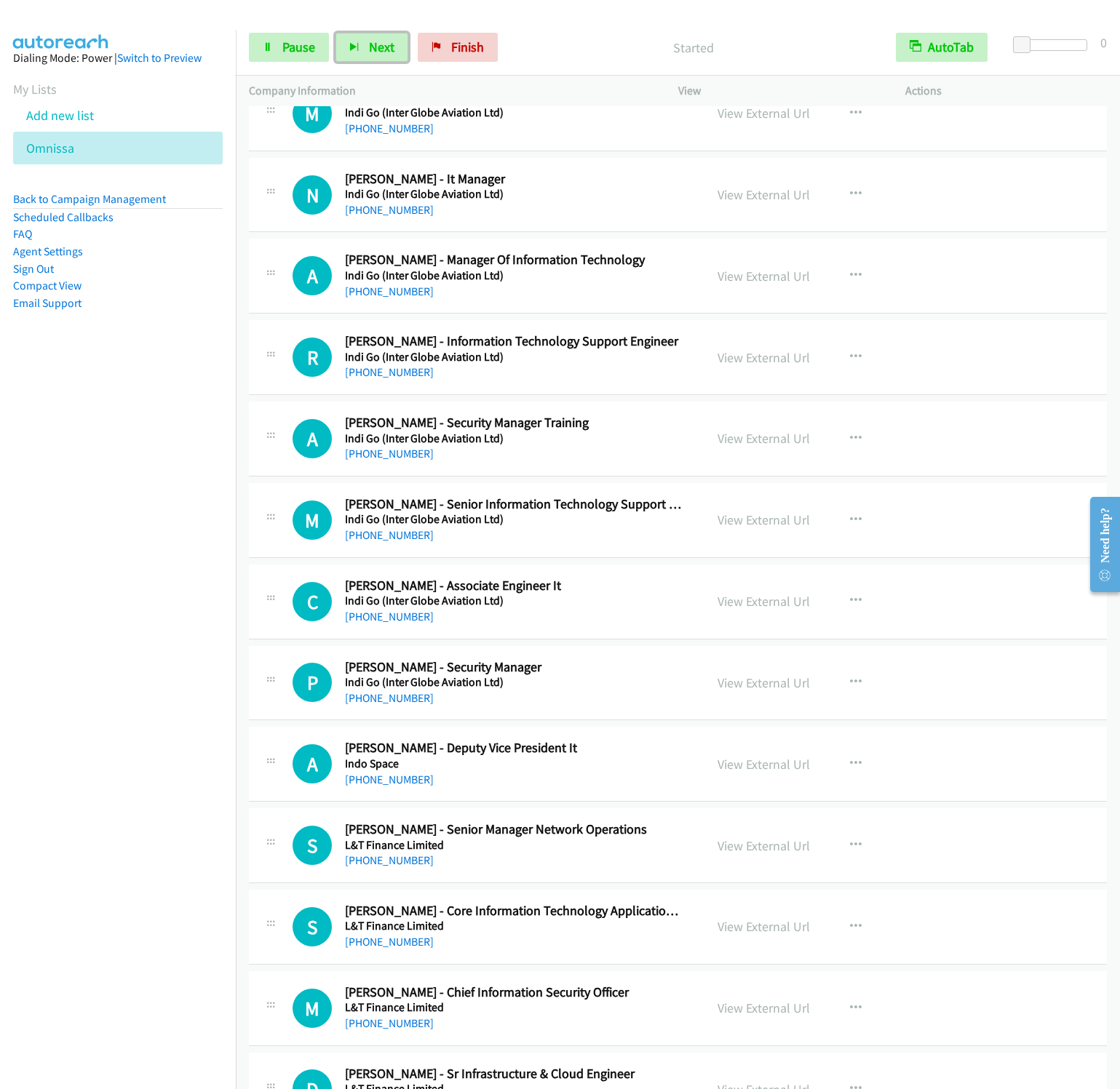
scroll to position [6110, 0]
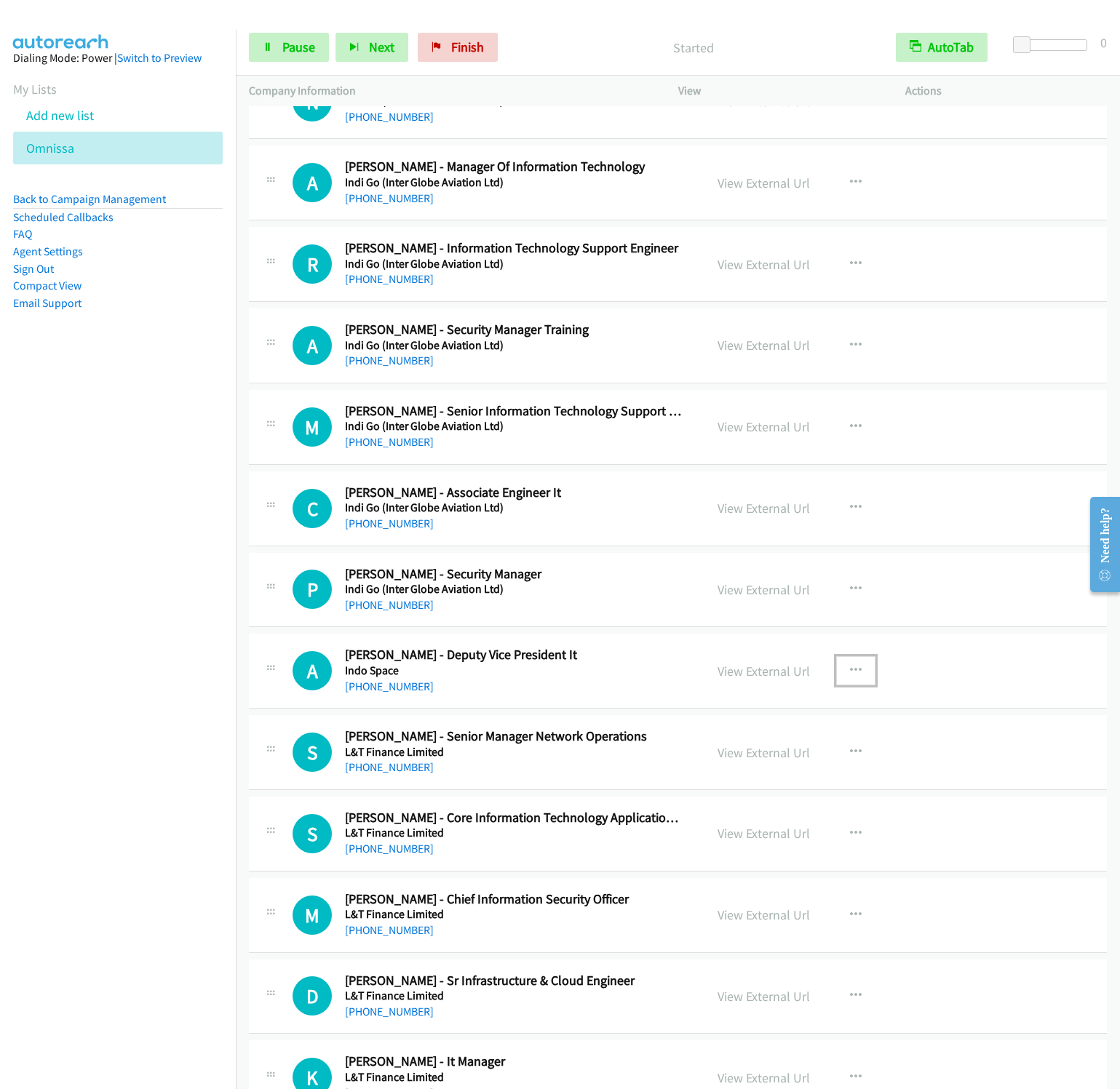
click at [850, 676] on icon "button" at bounding box center [856, 670] width 12 height 12
click at [764, 781] on link "Start Calls Here" at bounding box center [777, 765] width 193 height 29
click at [370, 46] on span "Next" at bounding box center [381, 46] width 26 height 16
click at [335, 33] on button "Next" at bounding box center [372, 47] width 73 height 29
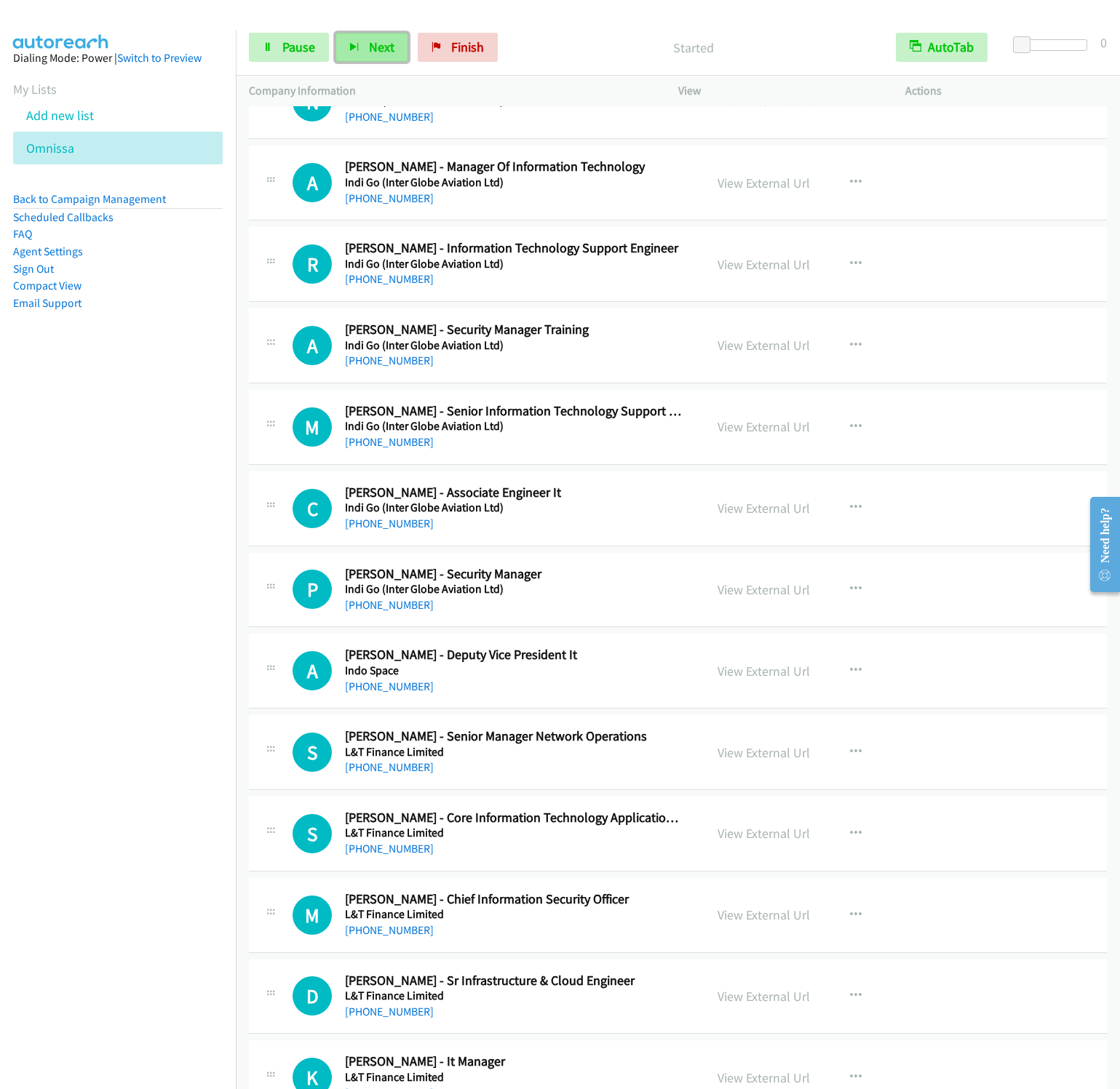
click at [371, 46] on span "Next" at bounding box center [381, 46] width 26 height 16
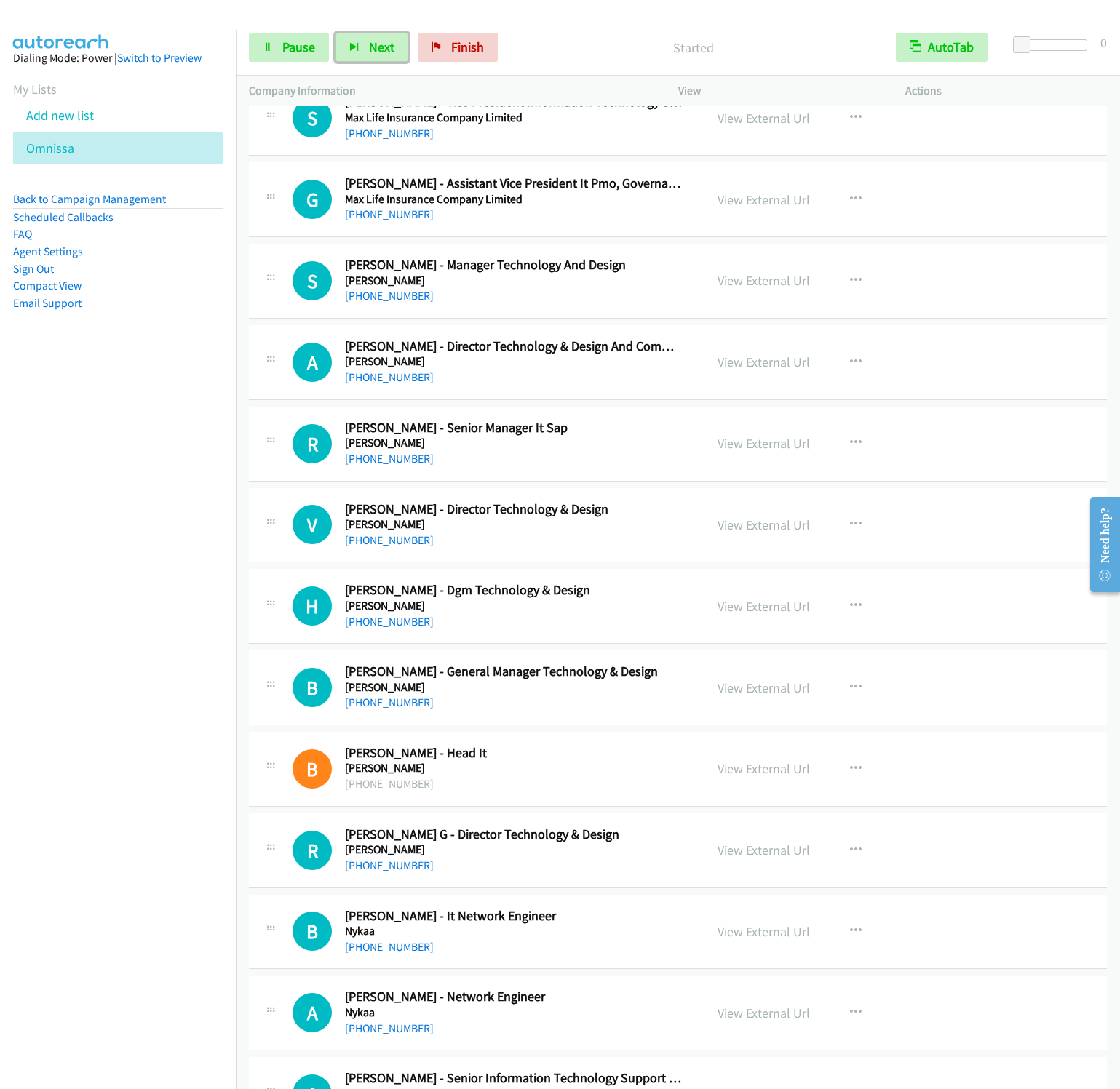
scroll to position [7529, 0]
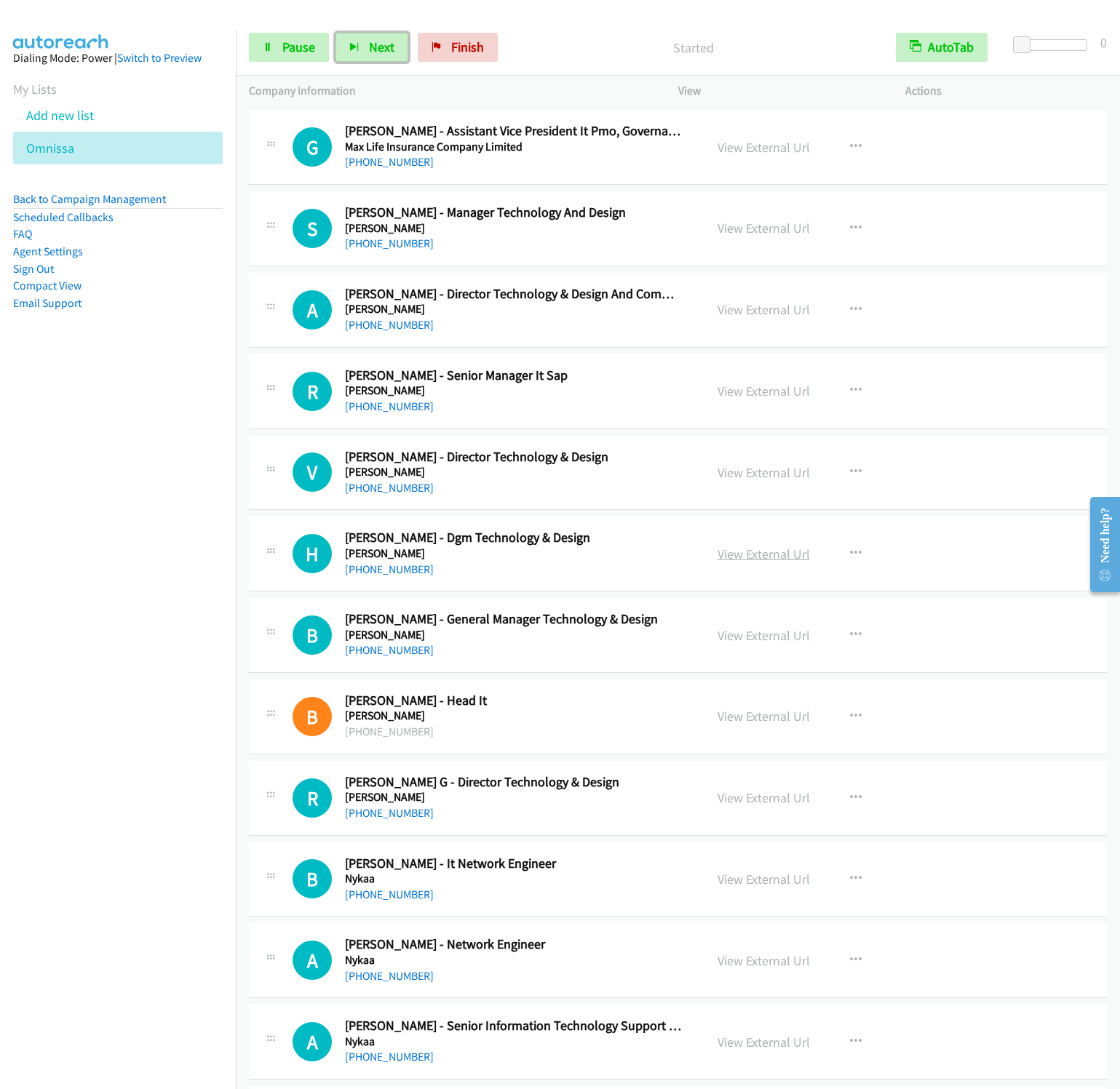
click at [727, 563] on link "View External Url" at bounding box center [764, 553] width 92 height 16
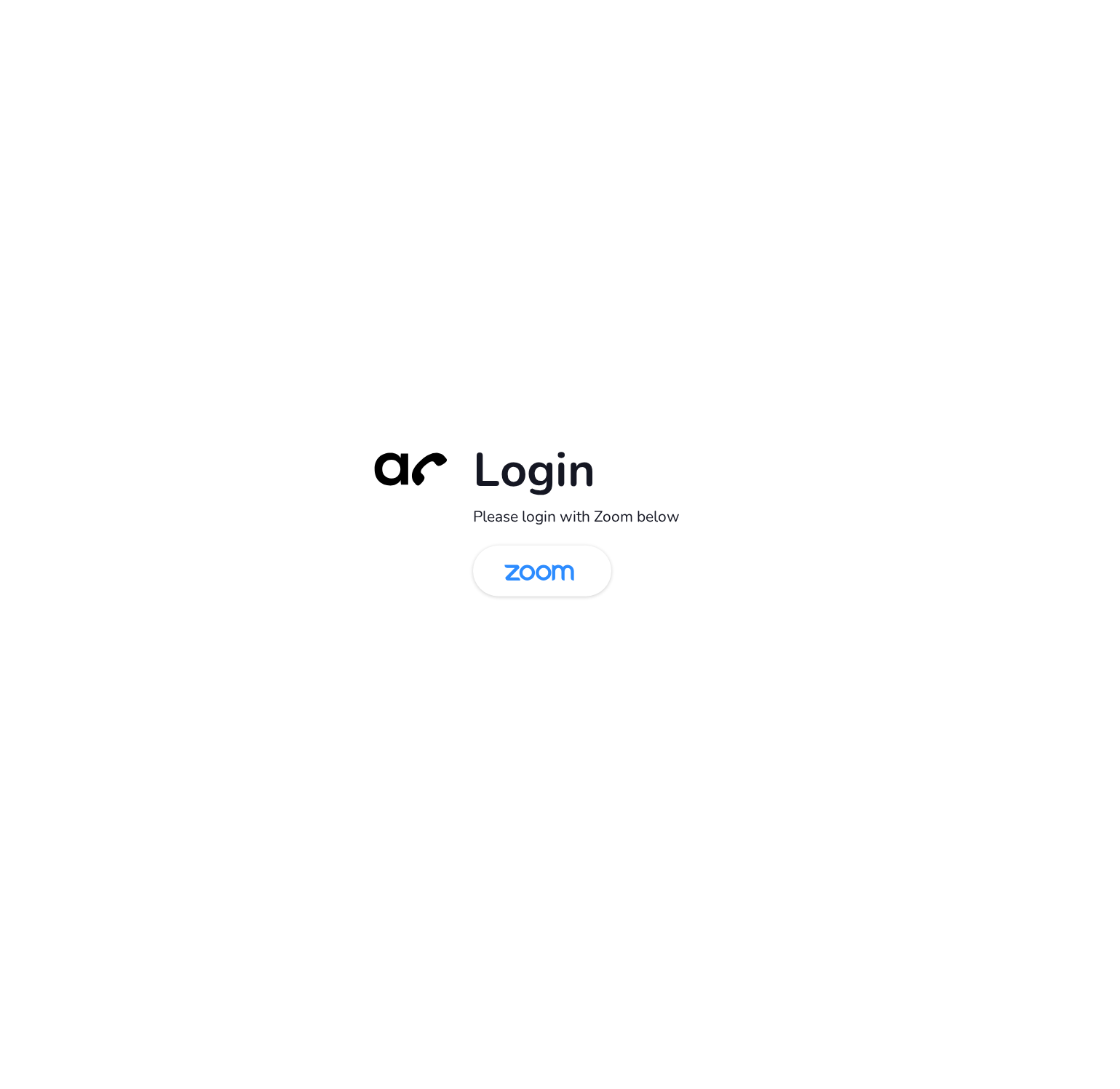
drag, startPoint x: 564, startPoint y: 580, endPoint x: 586, endPoint y: 626, distance: 51.0
click at [564, 580] on img at bounding box center [539, 571] width 101 height 47
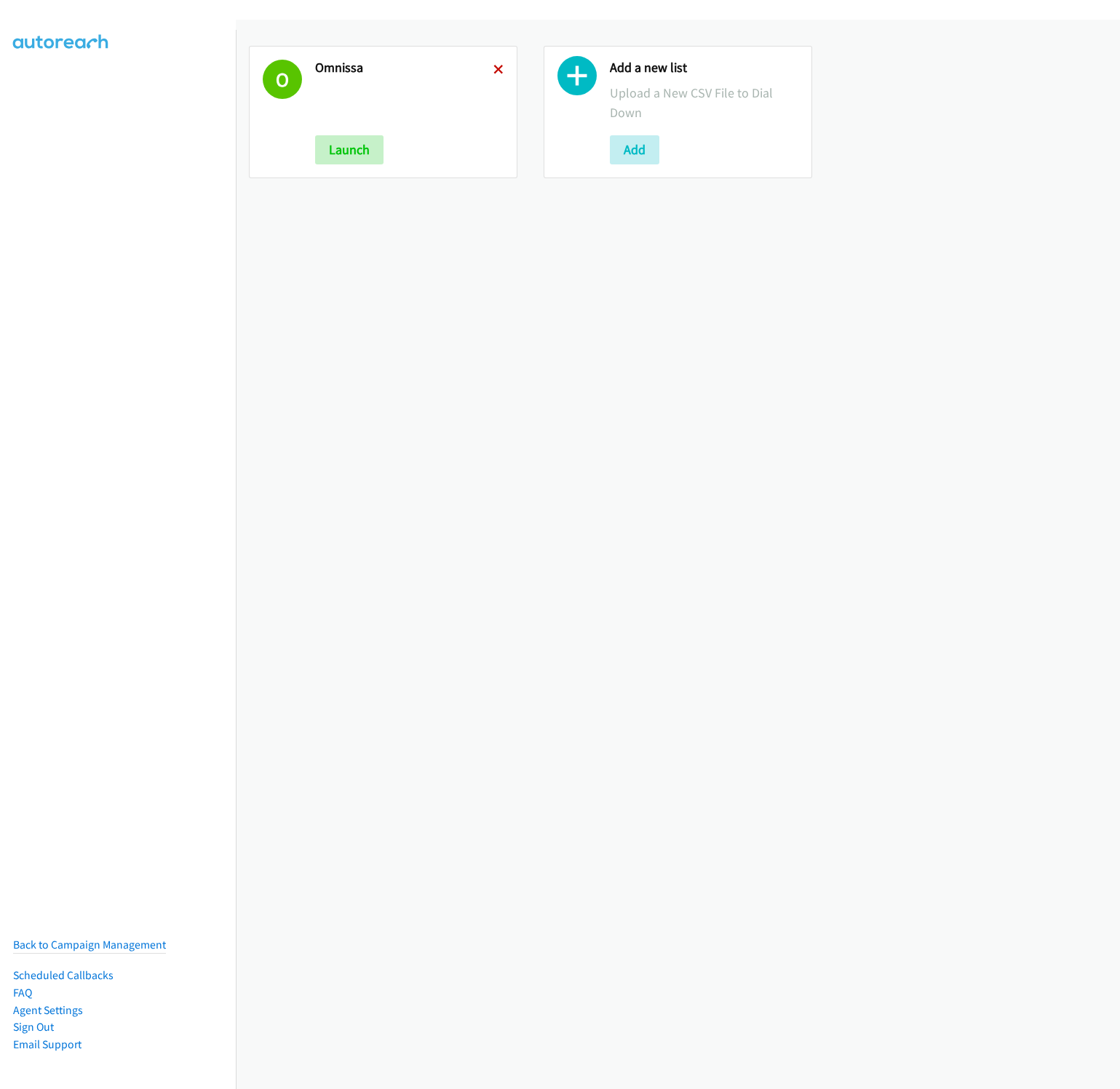
click at [494, 70] on icon at bounding box center [499, 70] width 11 height 11
drag, startPoint x: 283, startPoint y: 156, endPoint x: 326, endPoint y: 156, distance: 43.0
click at [286, 156] on div at bounding box center [281, 111] width 39 height 105
click at [326, 156] on button "Add" at bounding box center [340, 150] width 50 height 29
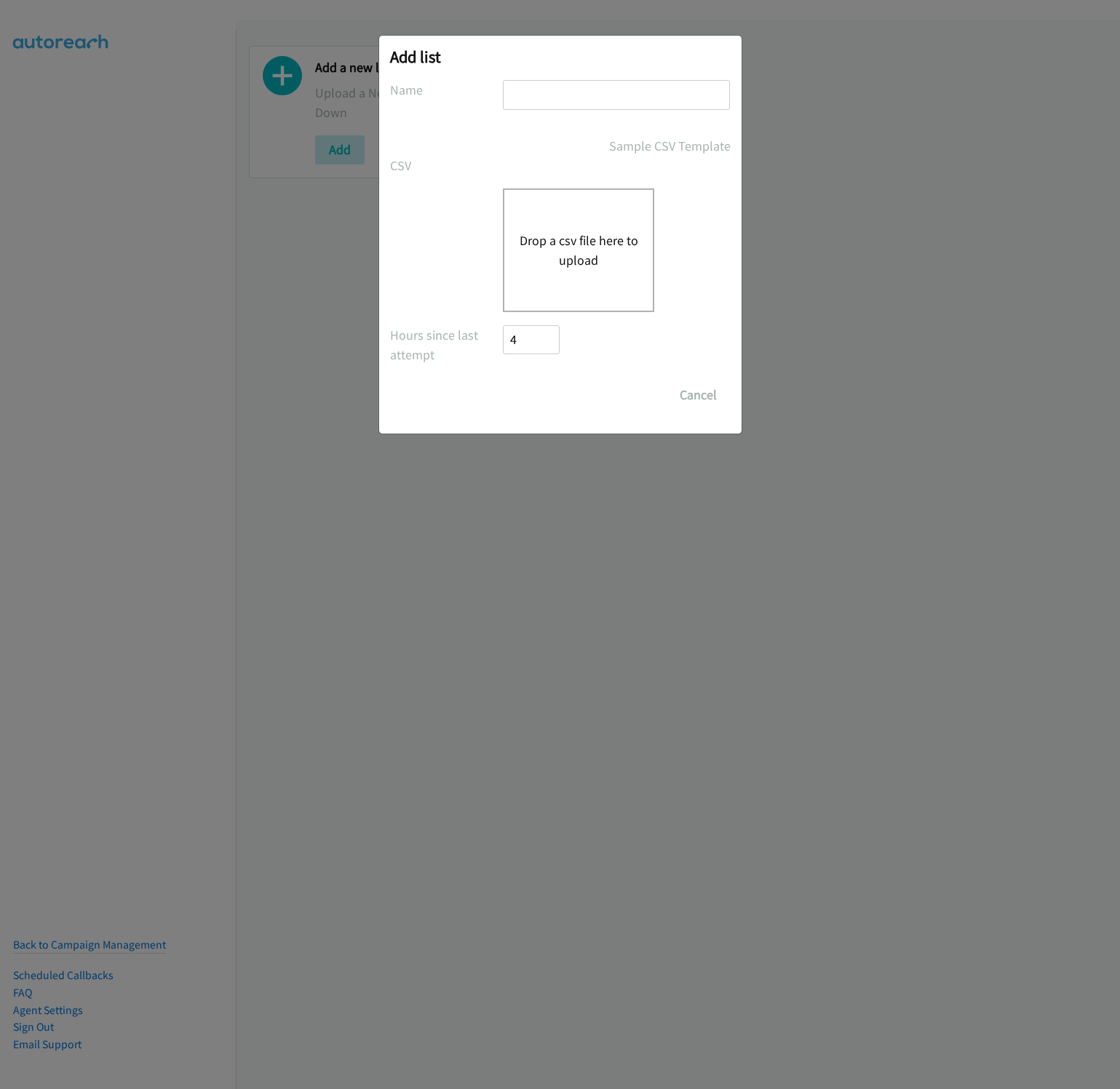
click at [518, 98] on input "text" at bounding box center [616, 94] width 227 height 30
type input "RedHat"
click at [602, 276] on div "Drop a csv file here to upload" at bounding box center [578, 250] width 152 height 124
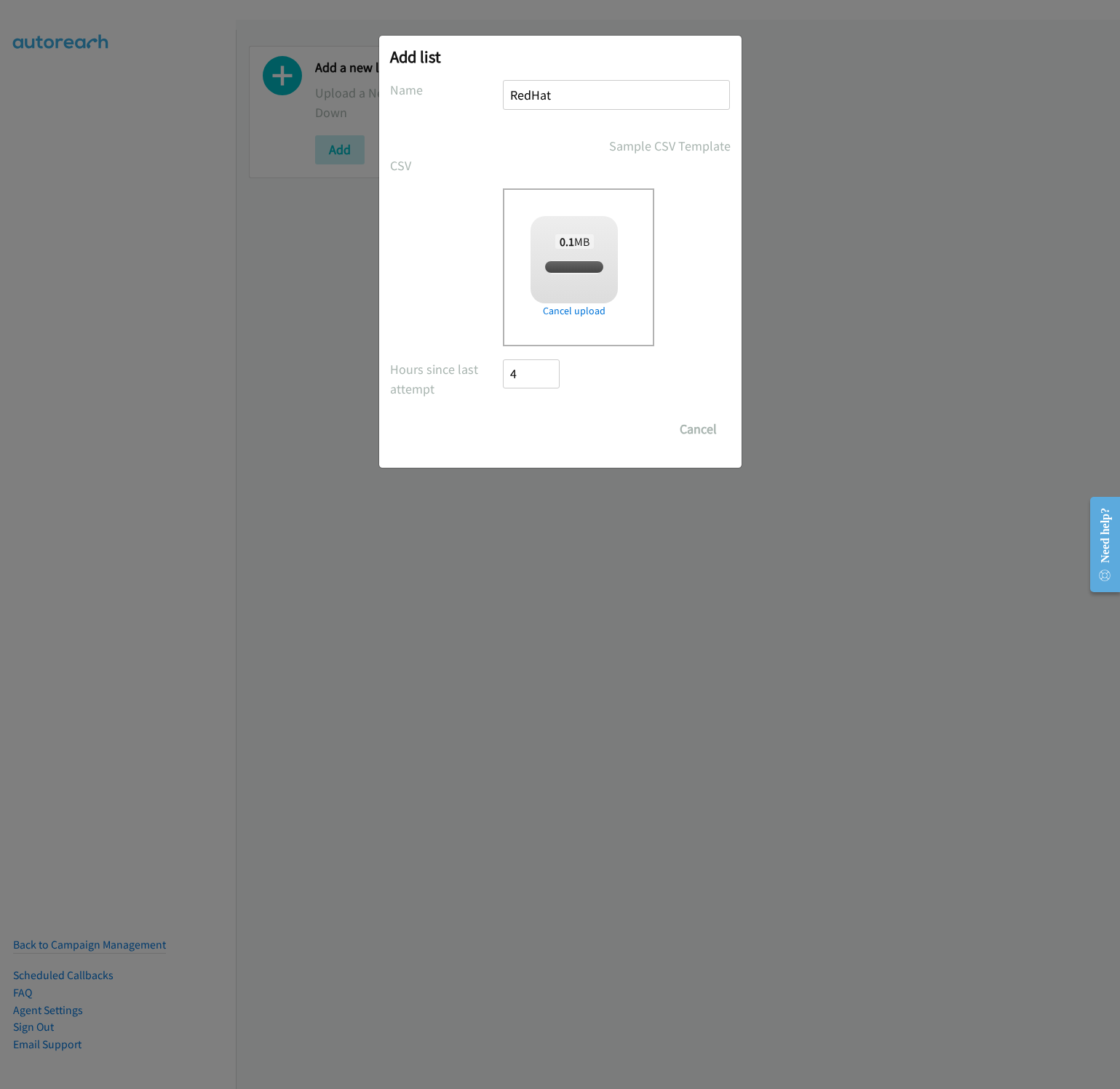
checkbox input "true"
click at [553, 435] on input "Save List" at bounding box center [542, 429] width 77 height 29
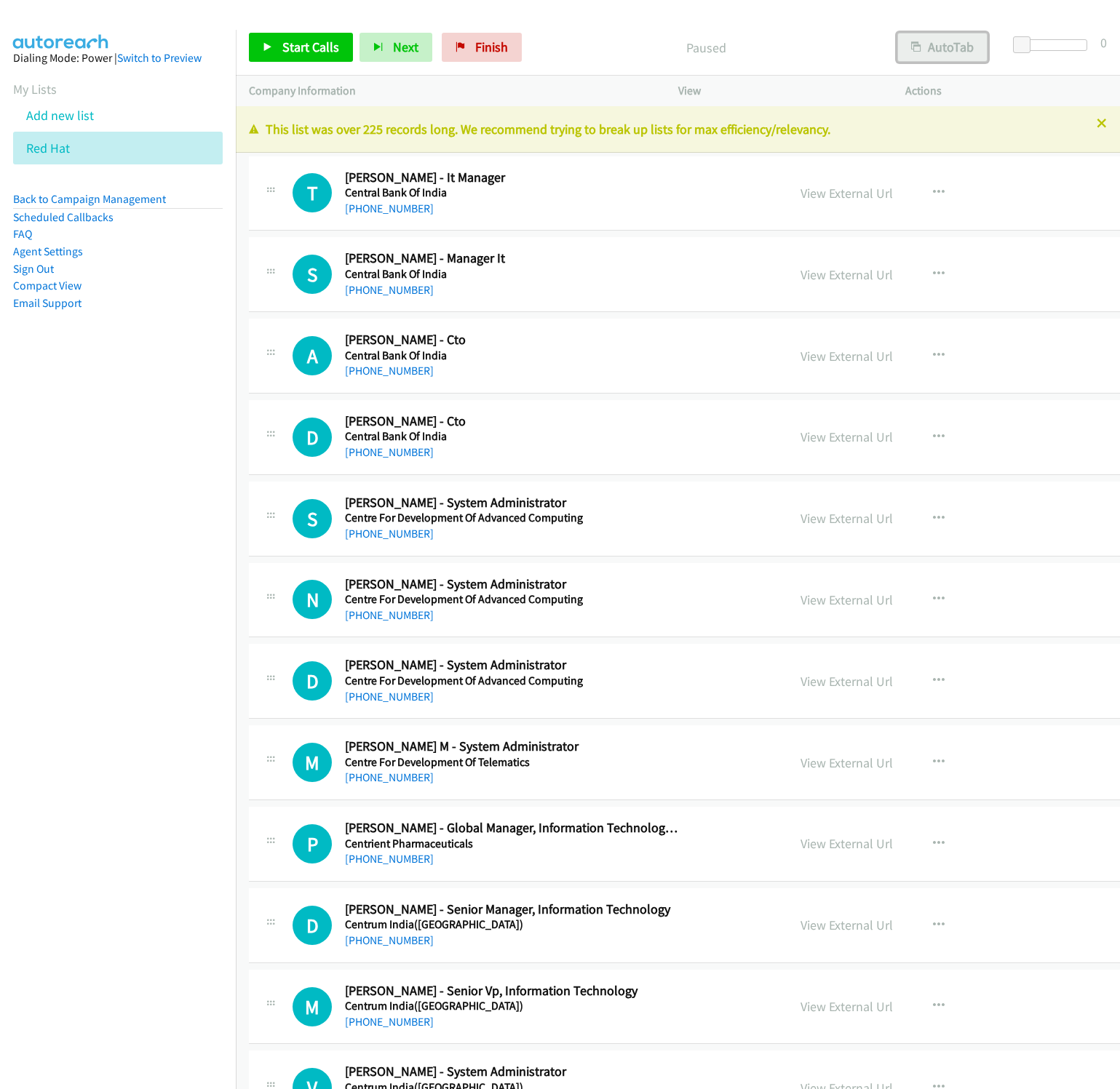
click at [935, 44] on button "AutoTab" at bounding box center [942, 47] width 90 height 29
click at [326, 53] on span "Start Calls" at bounding box center [310, 46] width 57 height 16
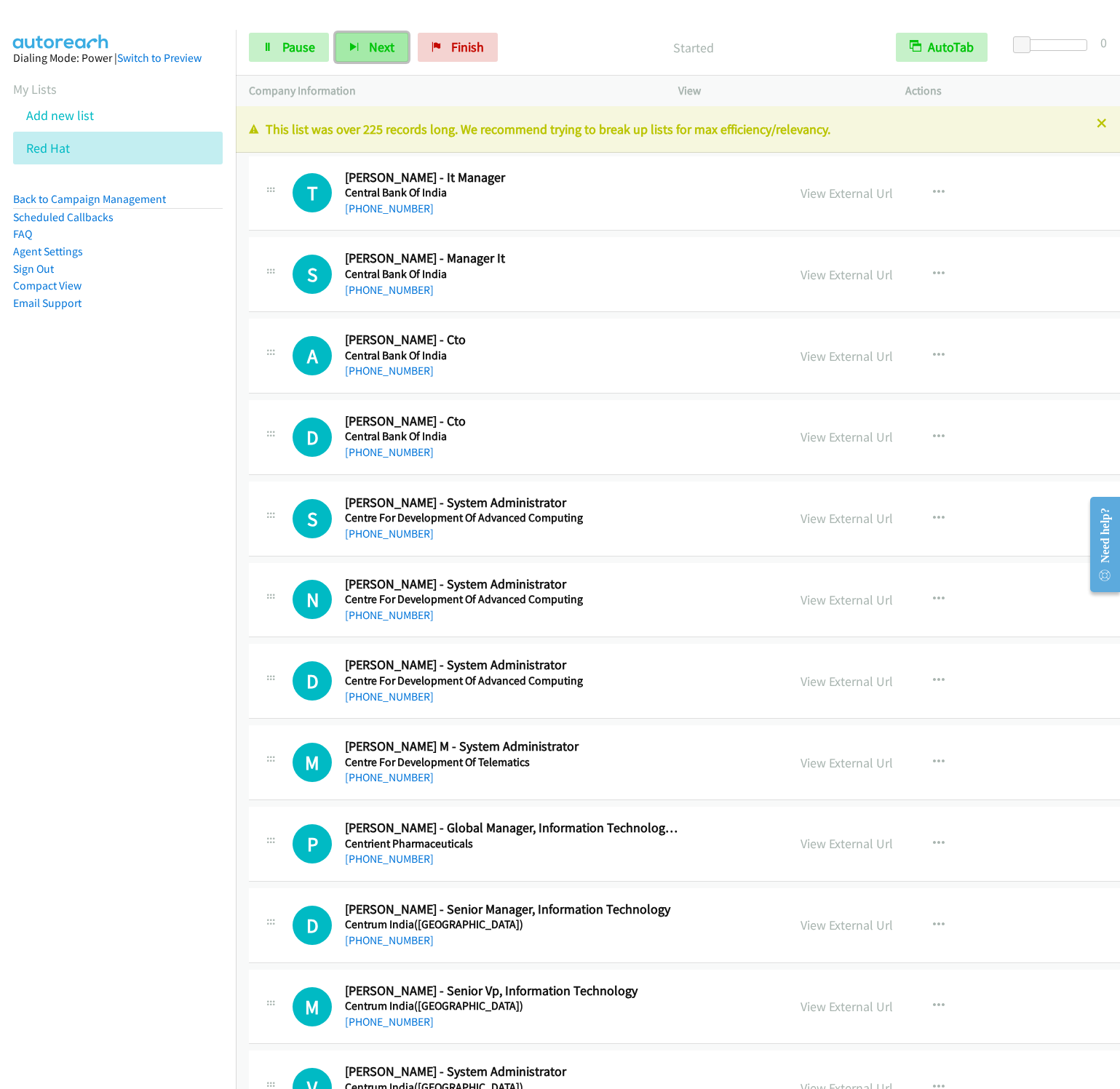
click at [358, 48] on icon "button" at bounding box center [354, 48] width 11 height 11
click at [335, 33] on button "Next" at bounding box center [372, 47] width 73 height 29
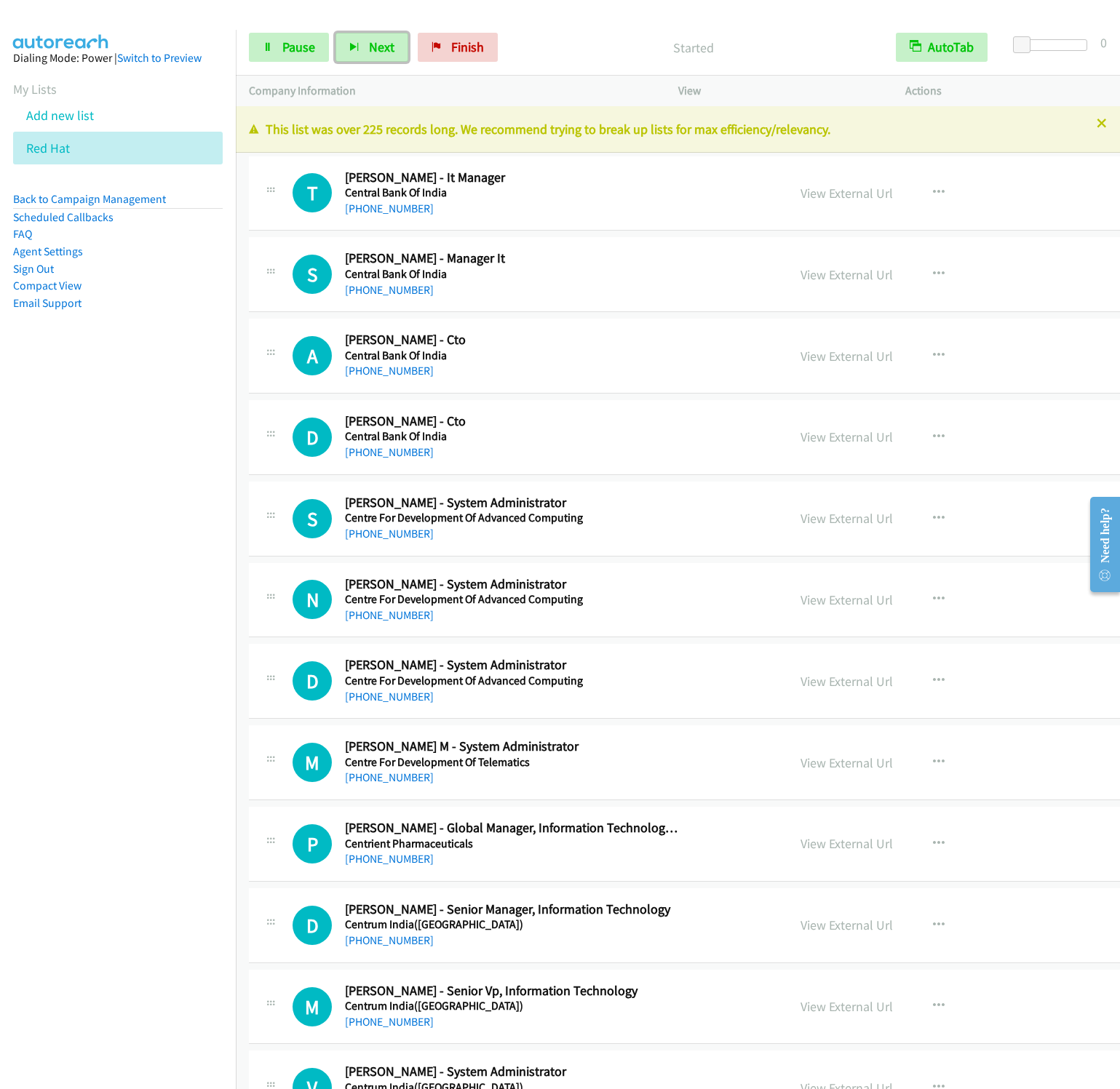
click at [335, 33] on button "Next" at bounding box center [372, 47] width 73 height 29
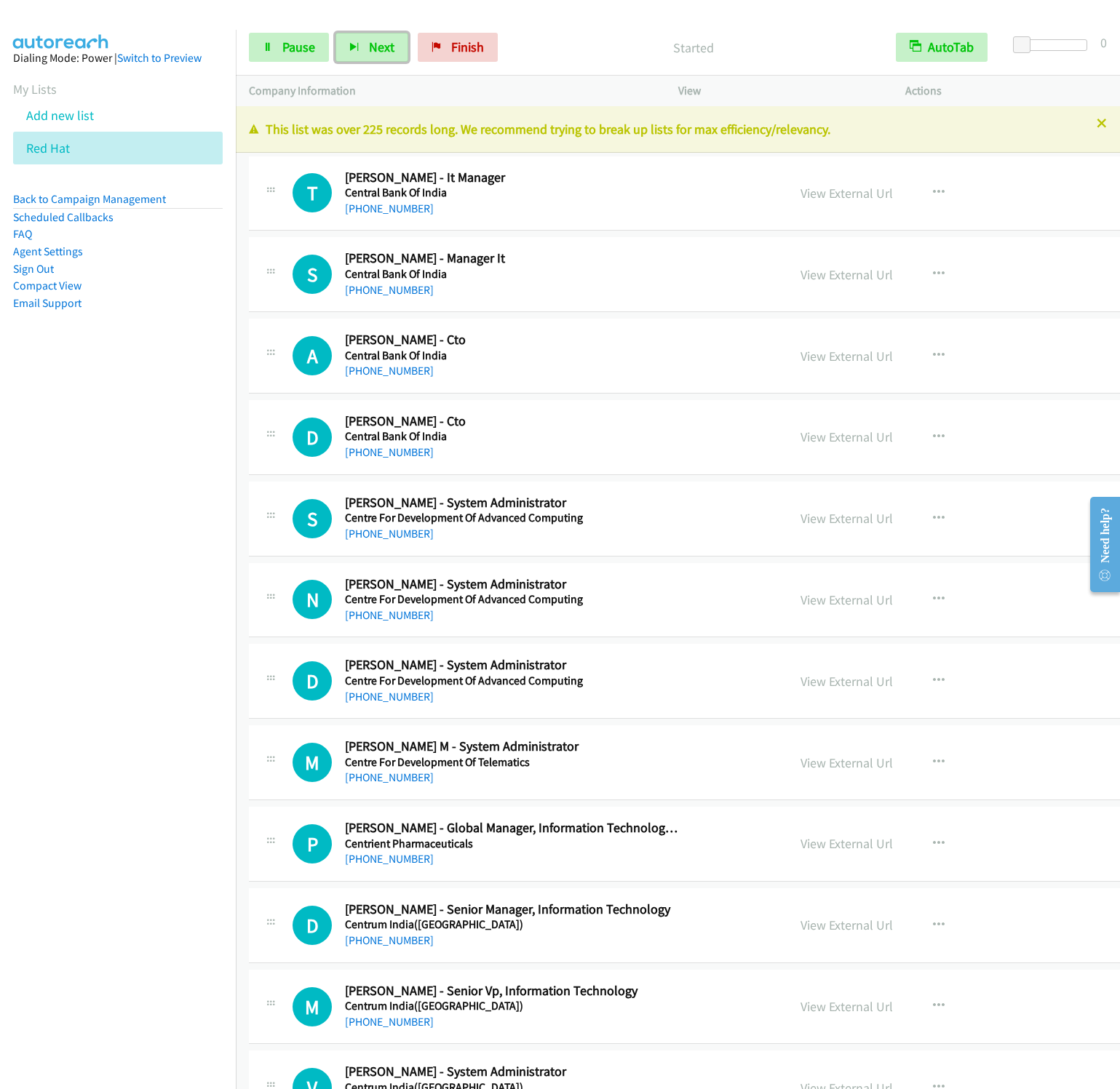
click at [335, 33] on button "Next" at bounding box center [372, 47] width 73 height 29
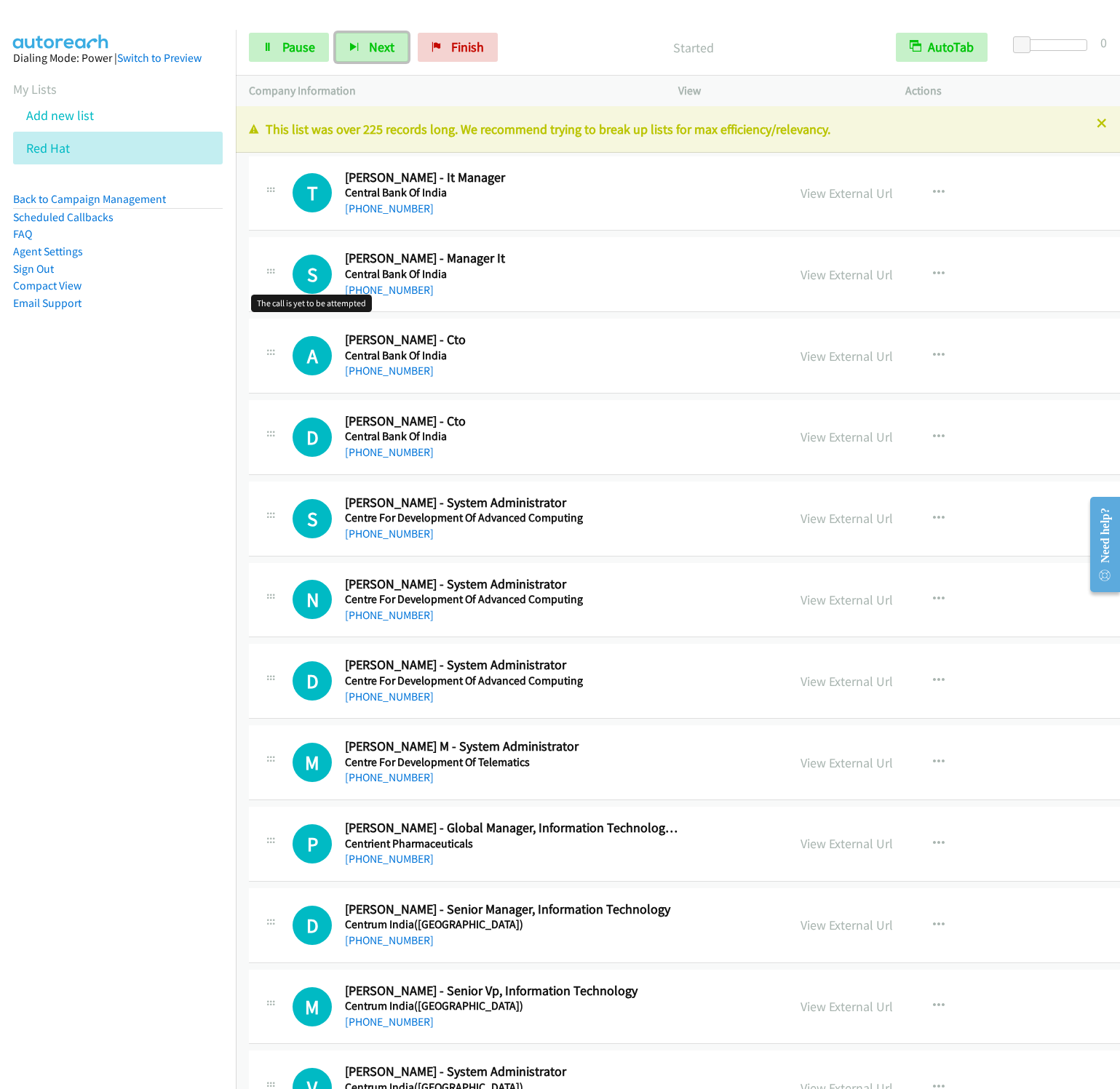
click at [335, 33] on button "Next" at bounding box center [372, 47] width 73 height 29
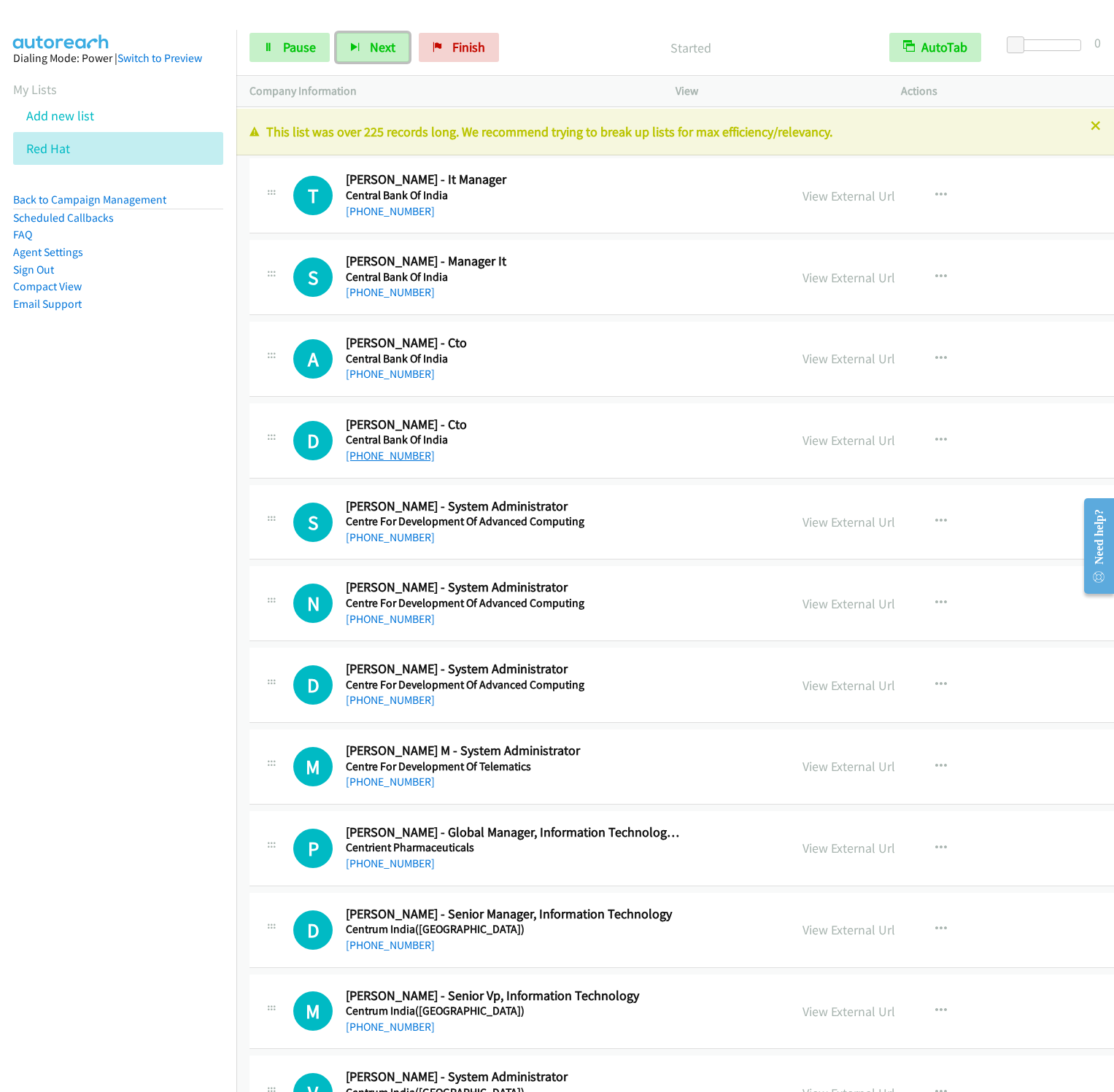
click at [336, 33] on button "Next" at bounding box center [373, 47] width 73 height 29
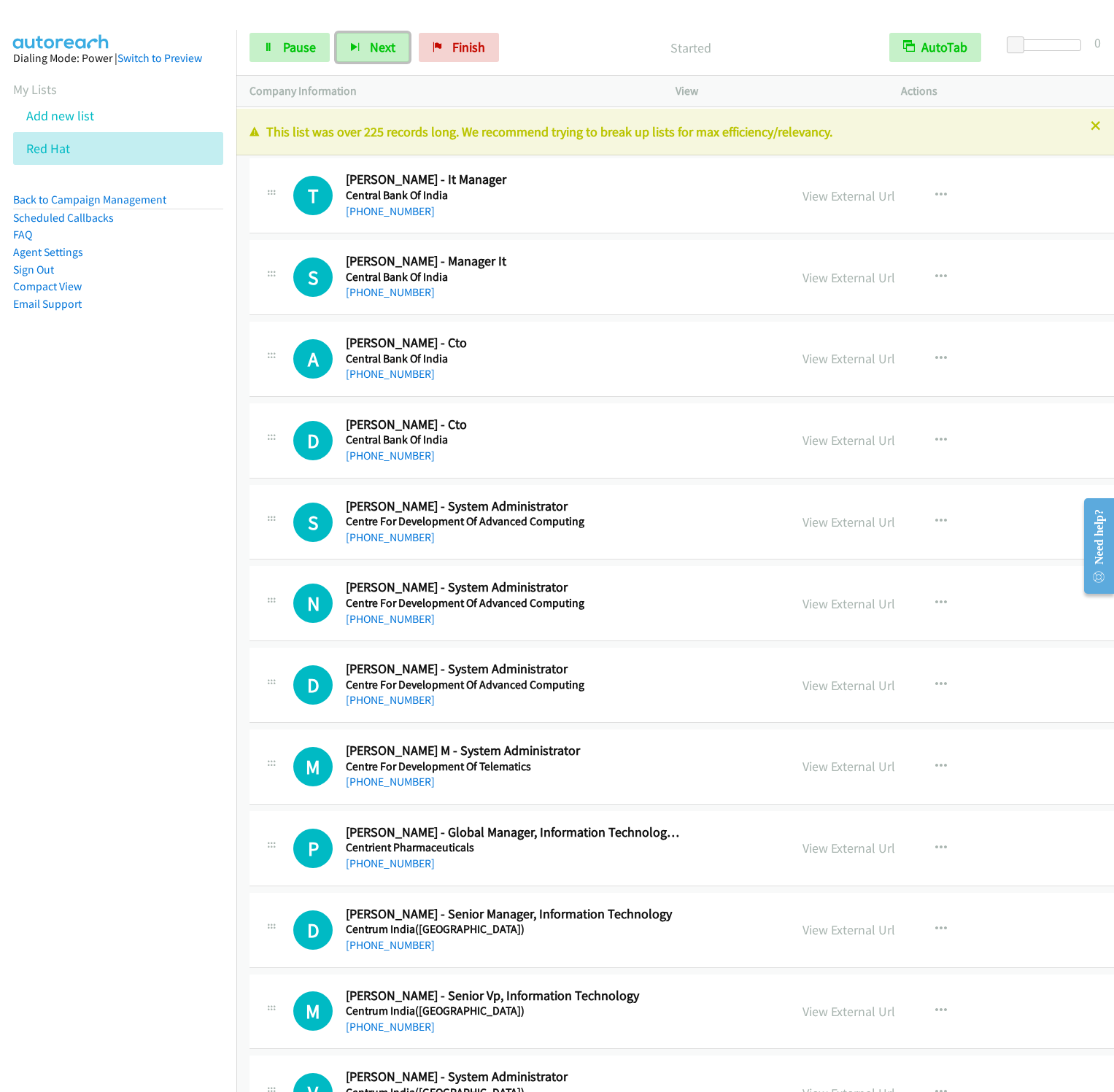
click at [336, 33] on button "Next" at bounding box center [373, 47] width 73 height 29
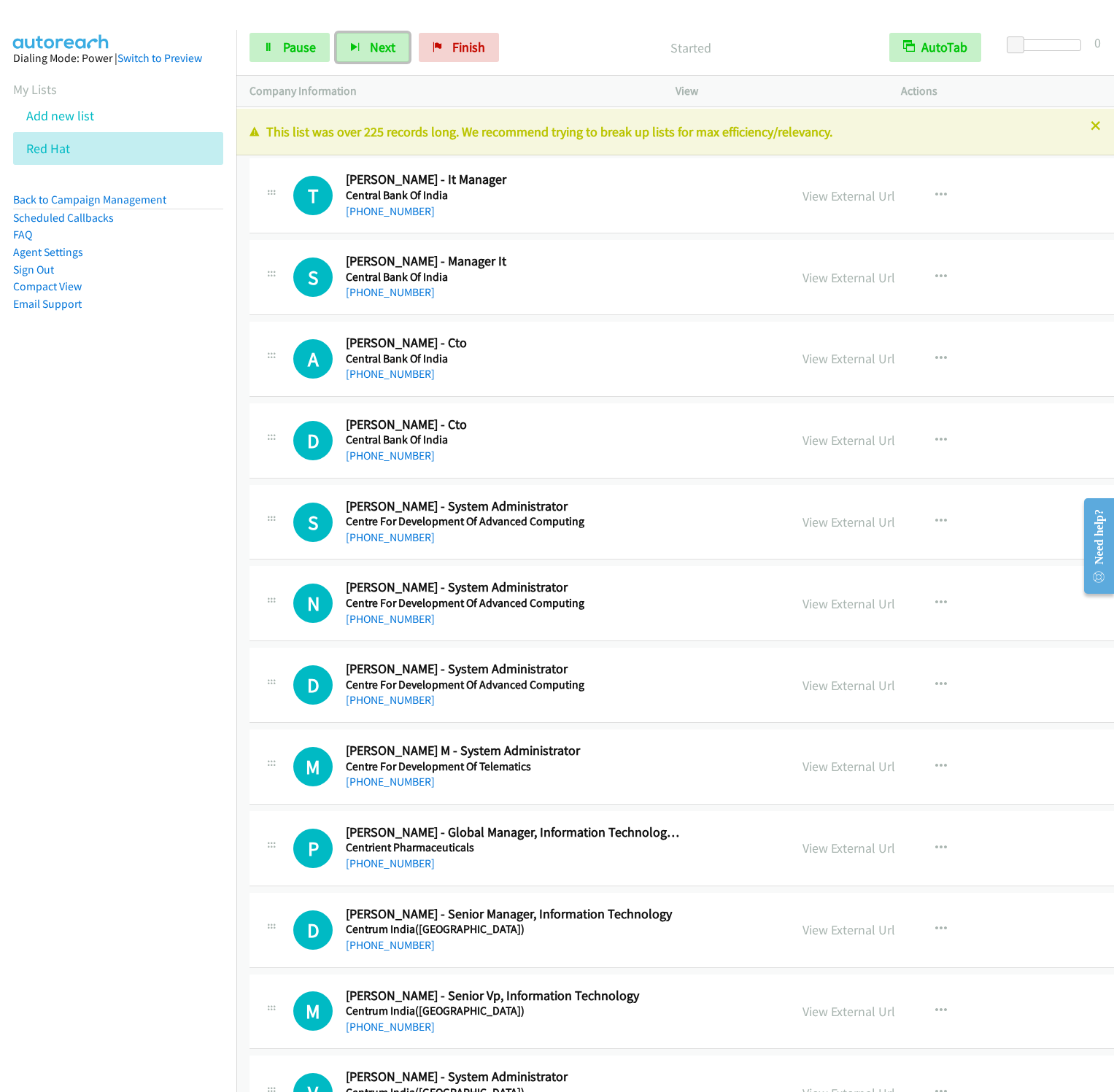
click at [336, 33] on button "Next" at bounding box center [373, 47] width 73 height 29
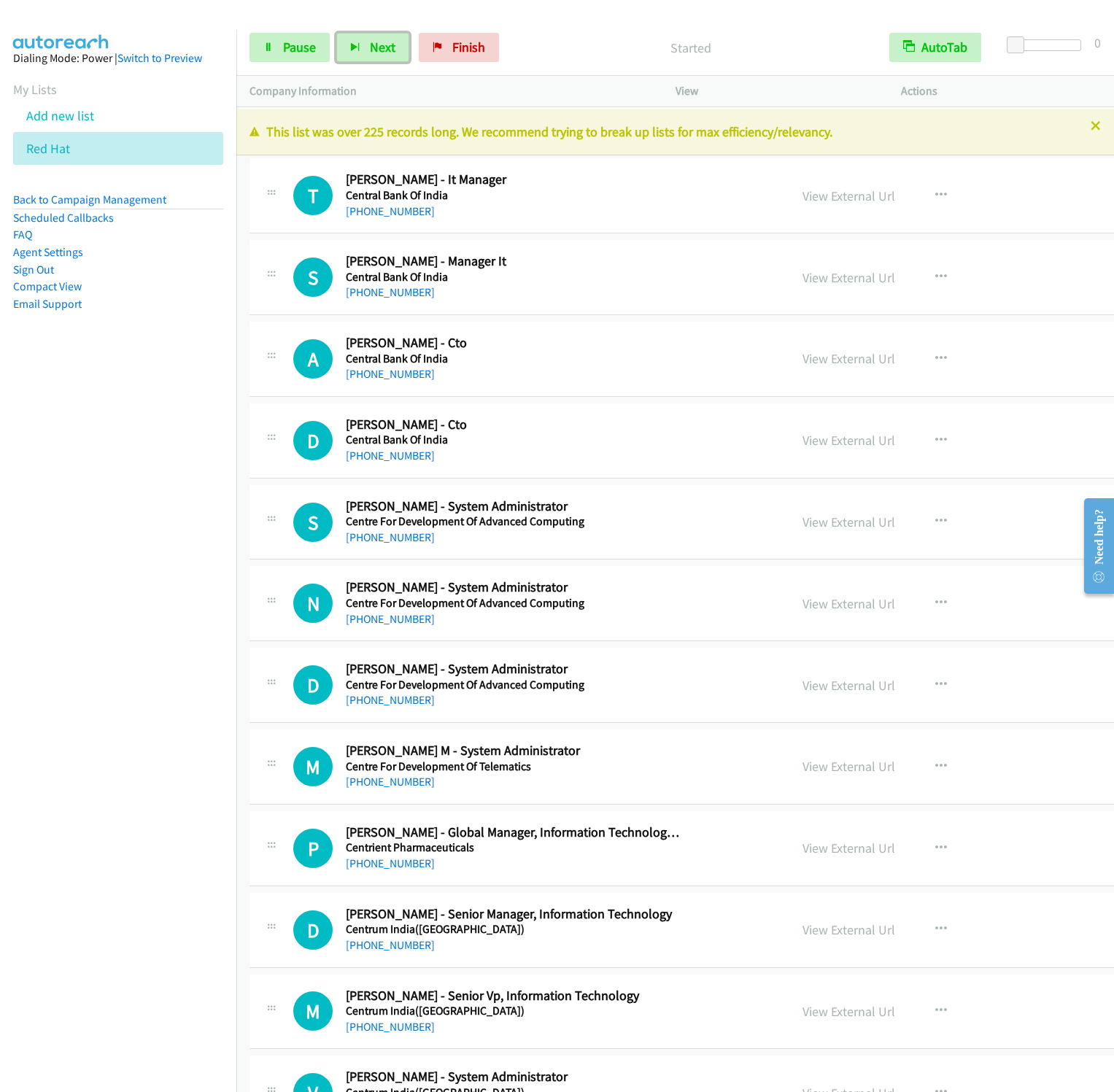
click at [336, 33] on button "Next" at bounding box center [373, 47] width 73 height 29
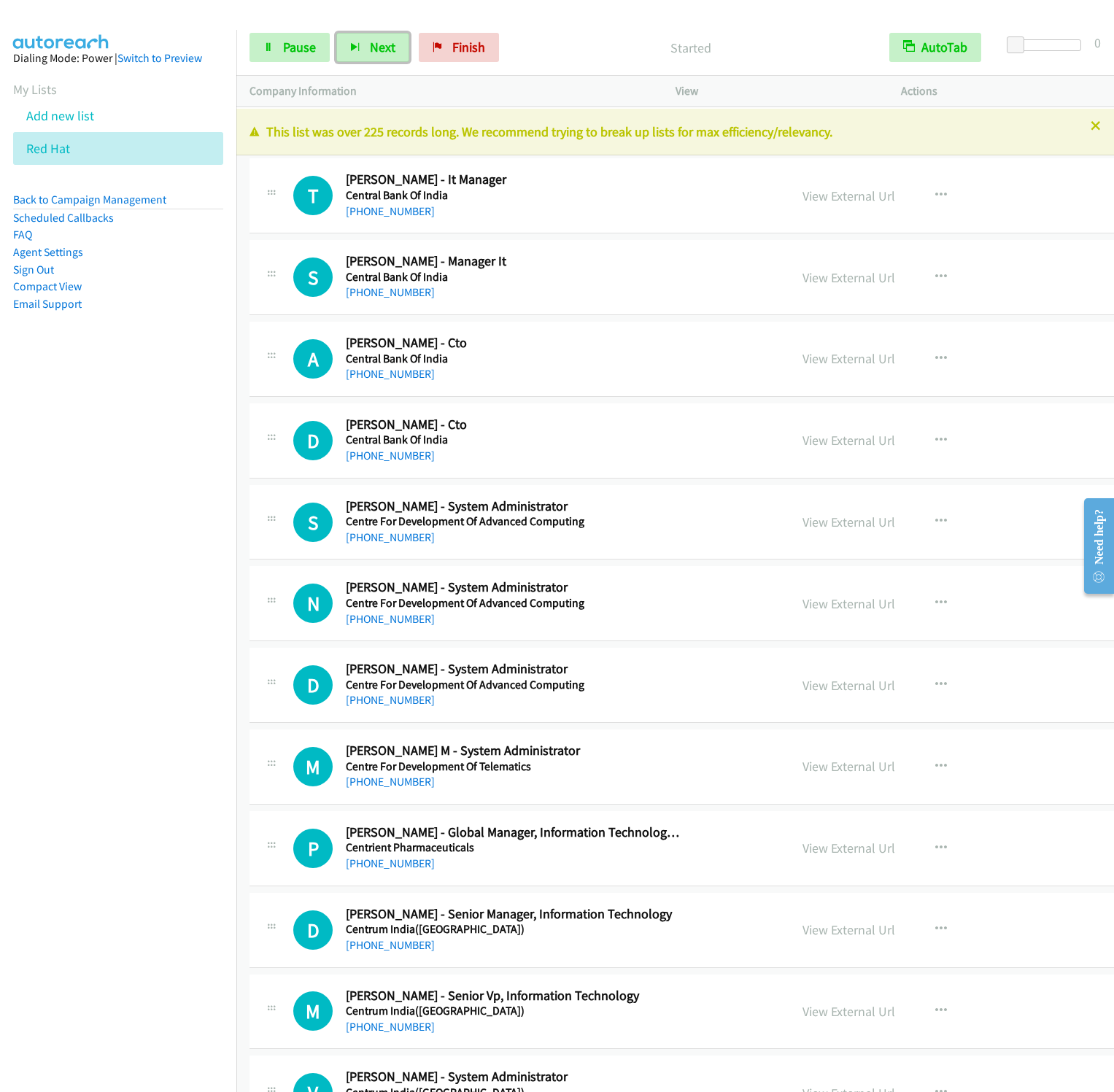
click at [336, 33] on button "Next" at bounding box center [373, 47] width 73 height 29
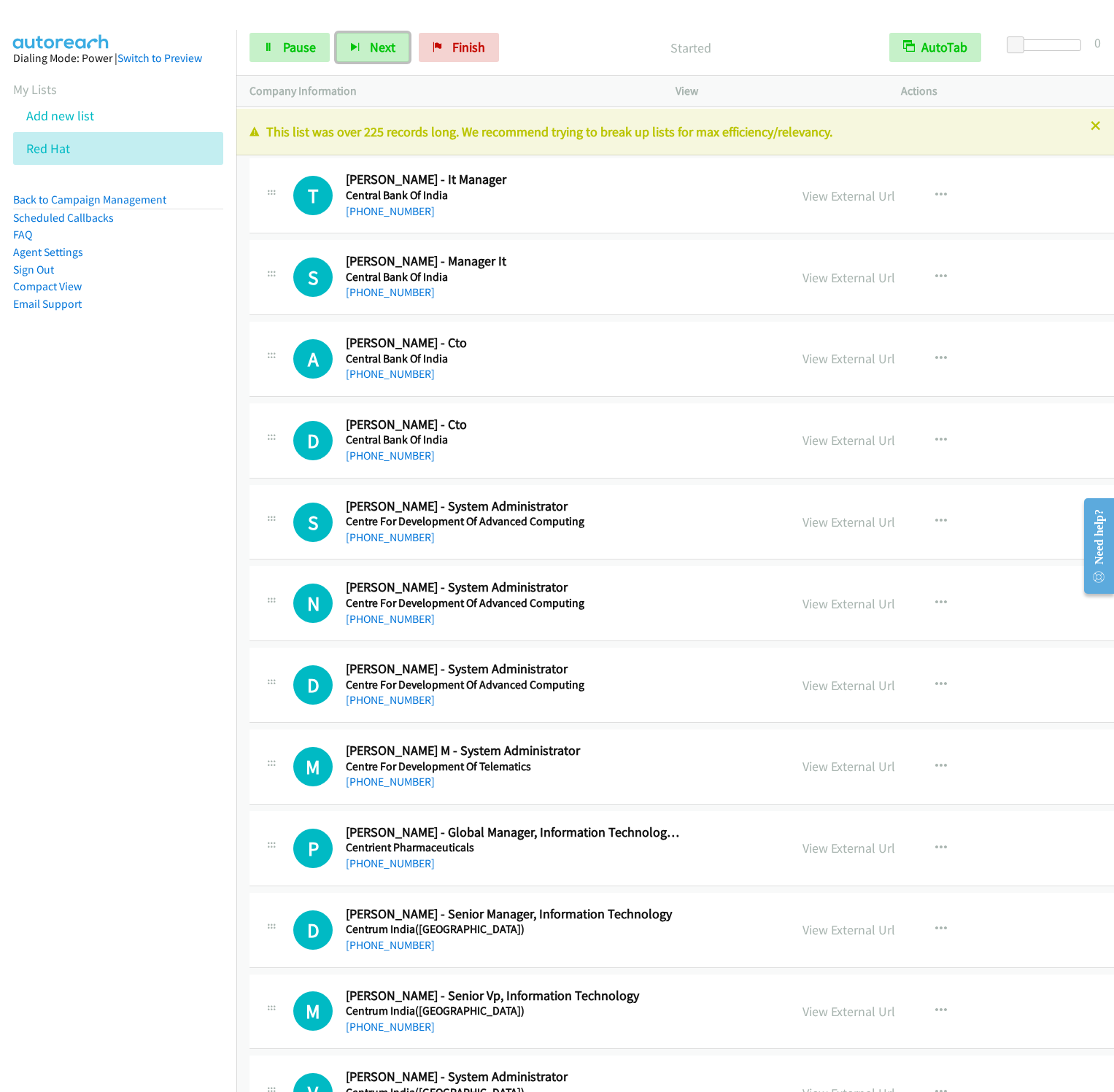
click at [336, 33] on button "Next" at bounding box center [373, 47] width 73 height 29
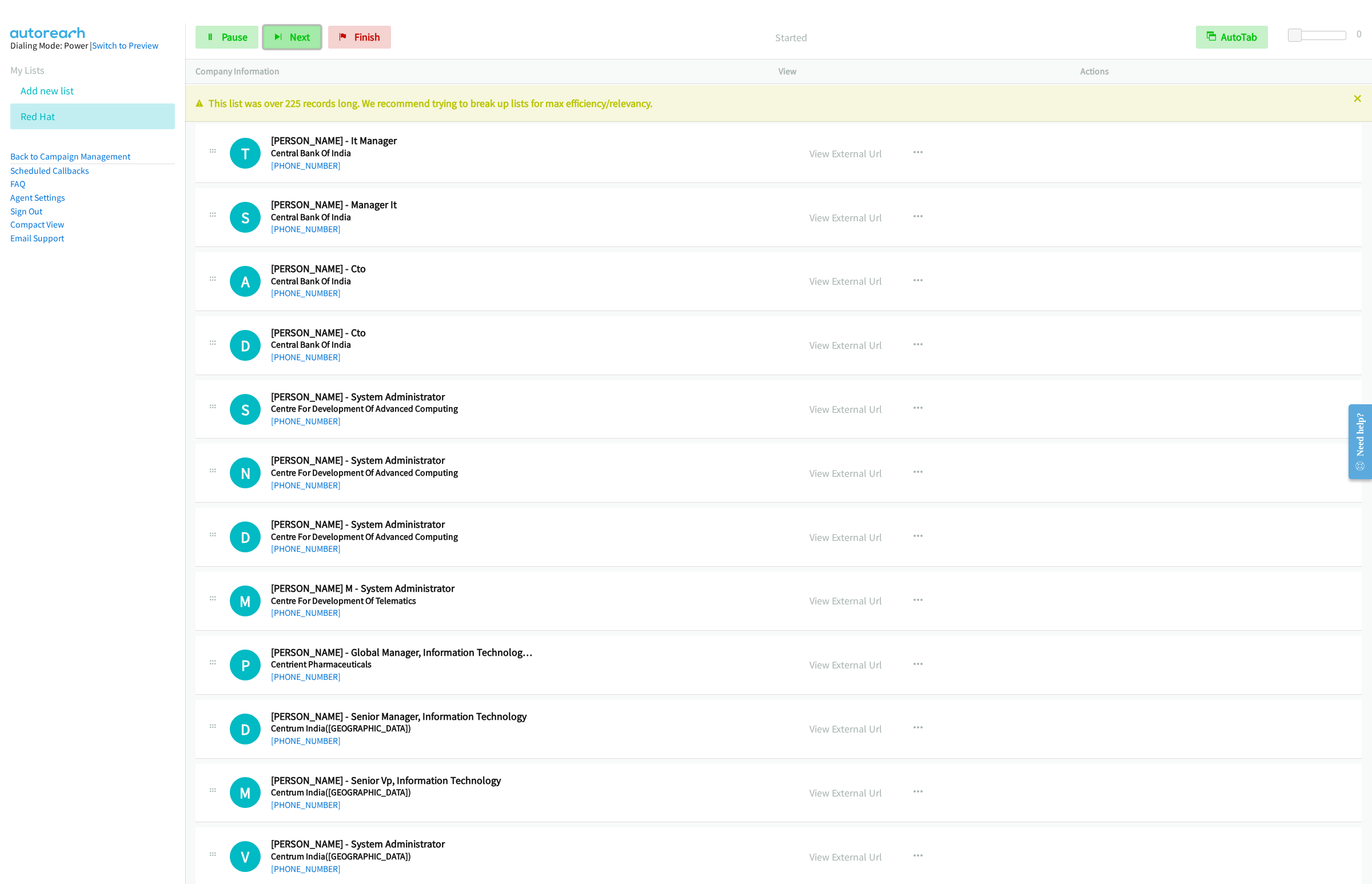
click at [263, 26] on button "Next" at bounding box center [292, 37] width 57 height 23
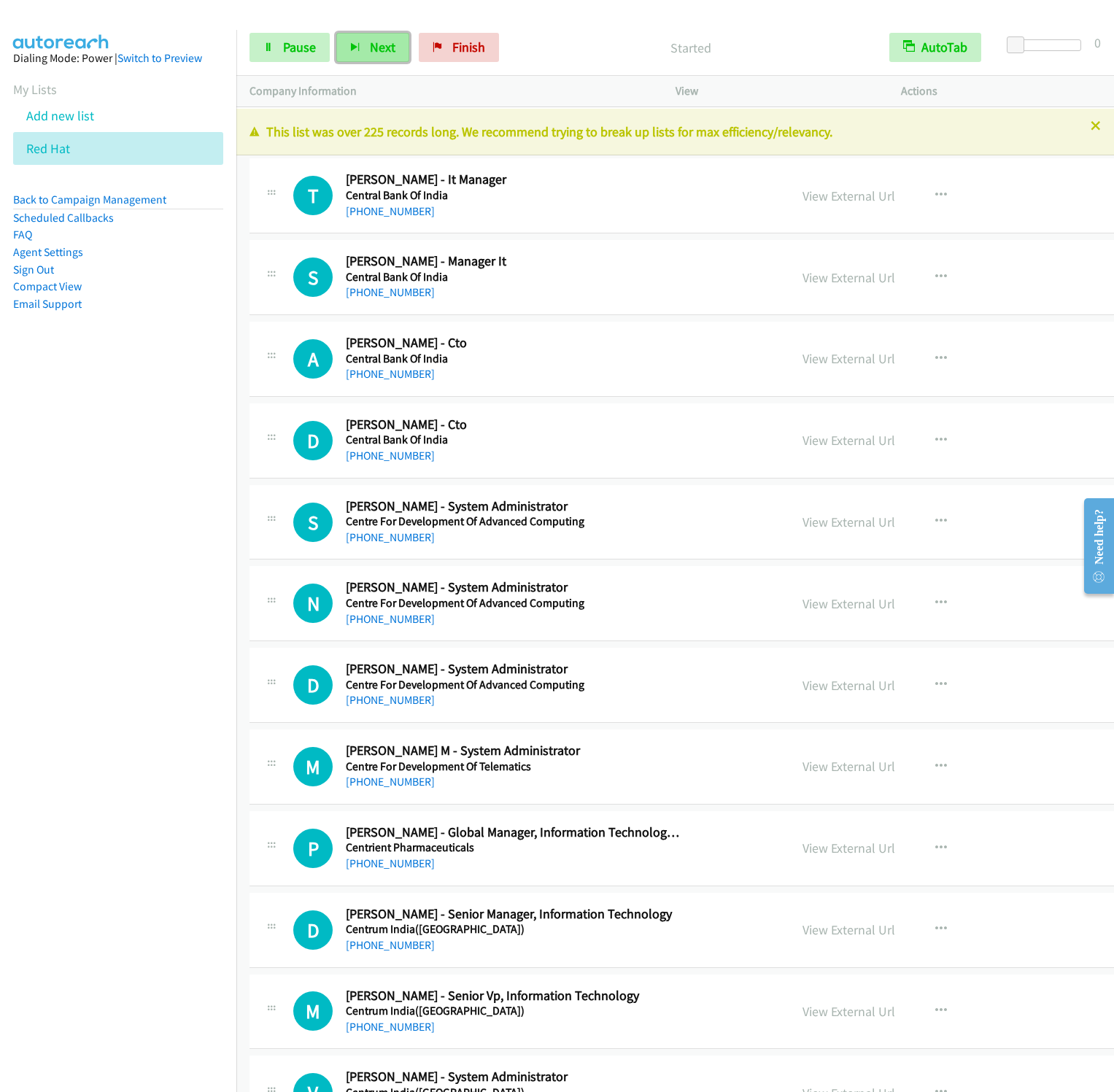
click at [336, 33] on button "Next" at bounding box center [373, 47] width 73 height 29
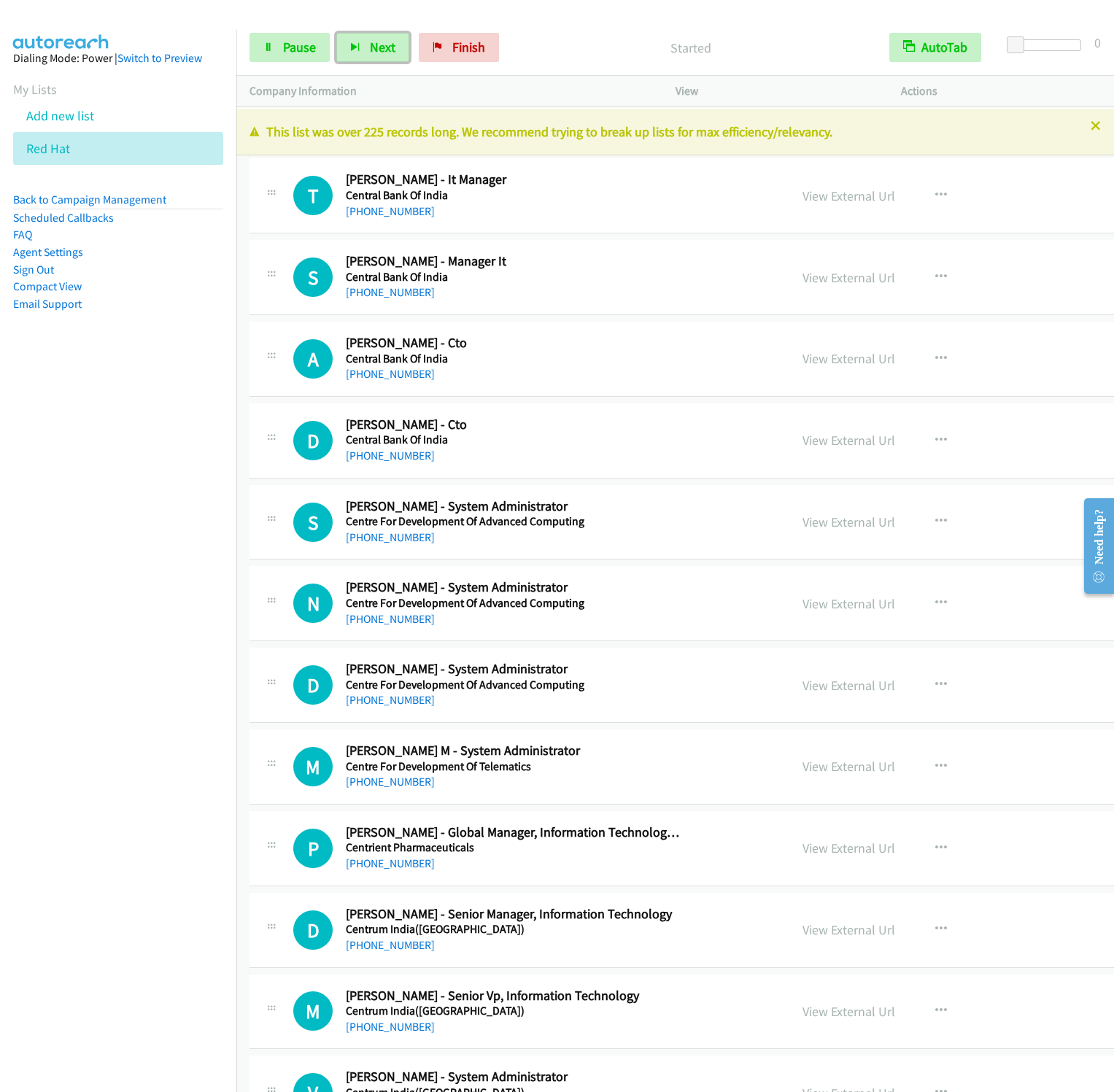
click at [336, 33] on button "Next" at bounding box center [373, 47] width 73 height 29
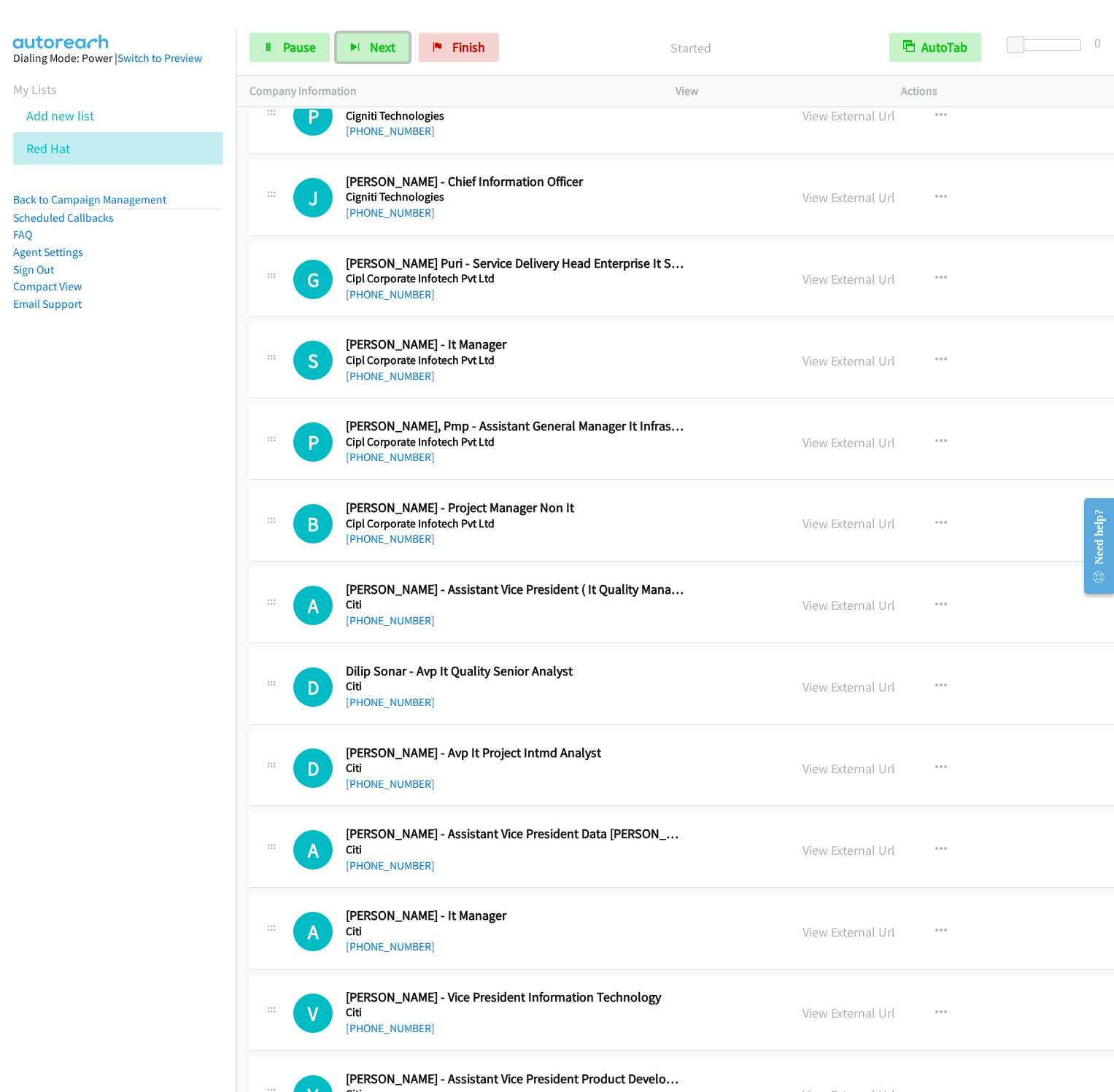
scroll to position [4048, 0]
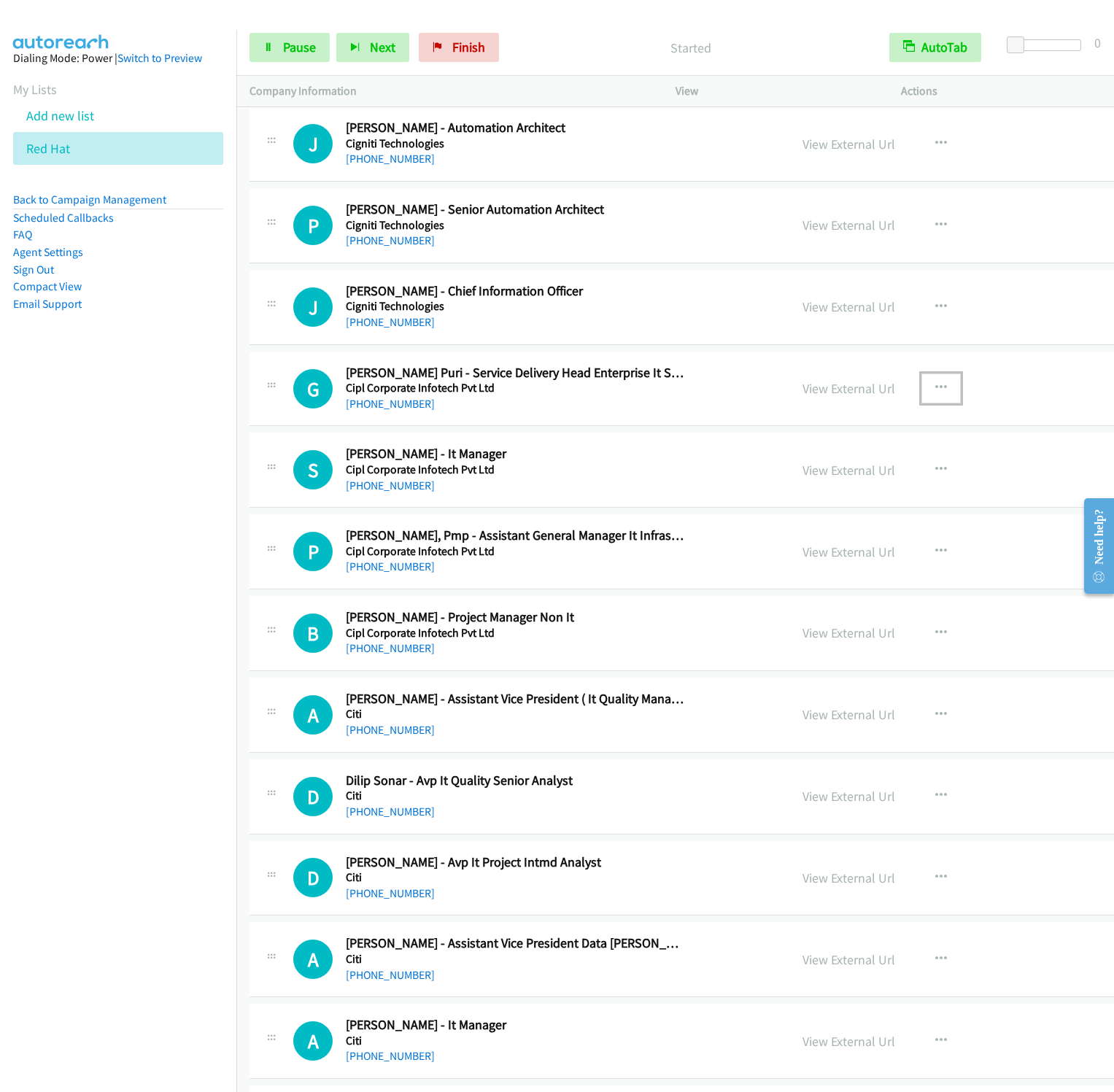
click at [921, 403] on button "button" at bounding box center [941, 388] width 39 height 29
click at [782, 498] on link "Start Calls Here" at bounding box center [862, 483] width 194 height 29
click at [366, 44] on button "Next" at bounding box center [373, 47] width 73 height 29
click at [336, 33] on button "Next" at bounding box center [373, 47] width 73 height 29
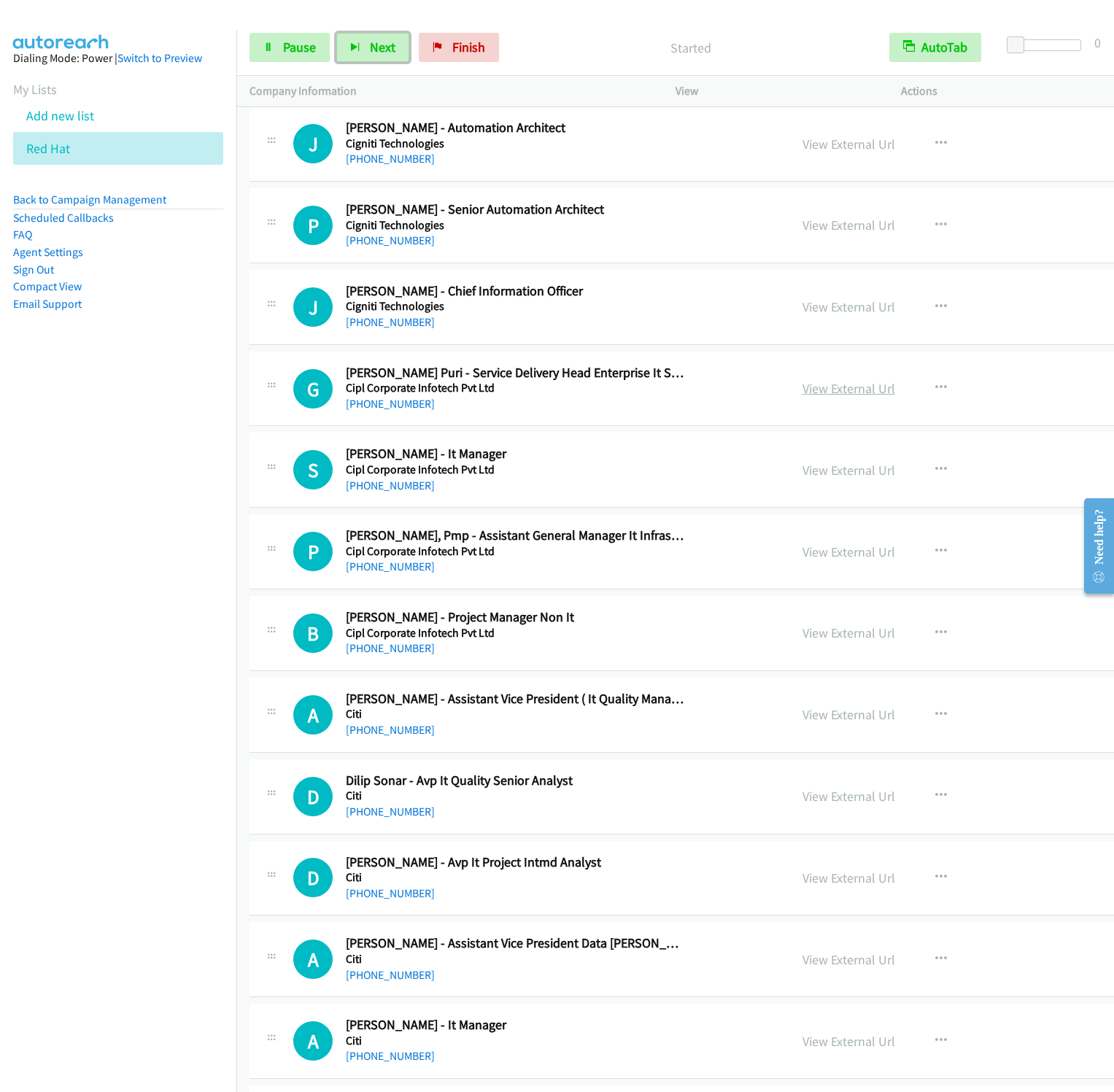
click at [336, 33] on button "Next" at bounding box center [373, 47] width 73 height 29
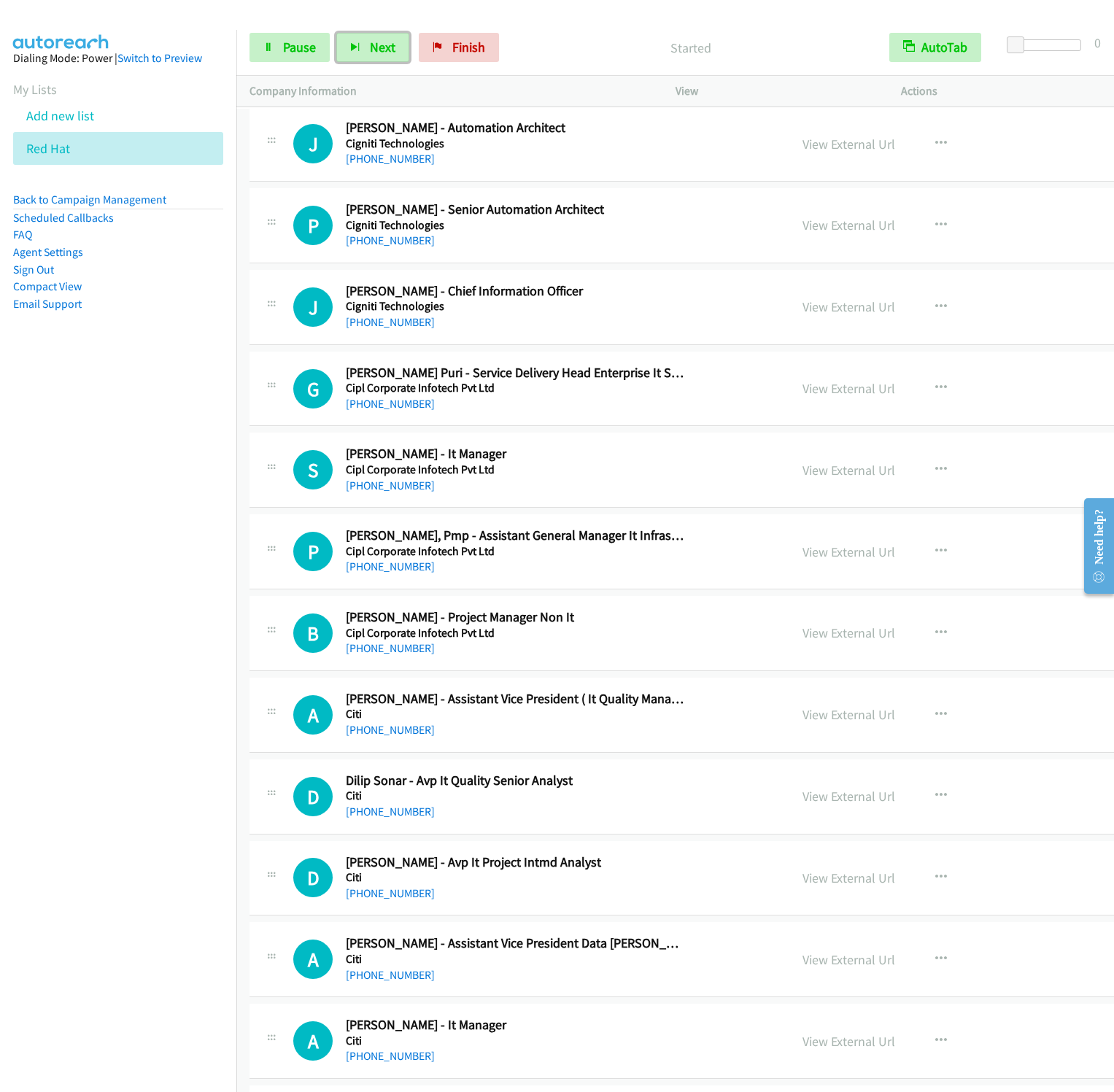
click at [336, 33] on button "Next" at bounding box center [373, 47] width 73 height 29
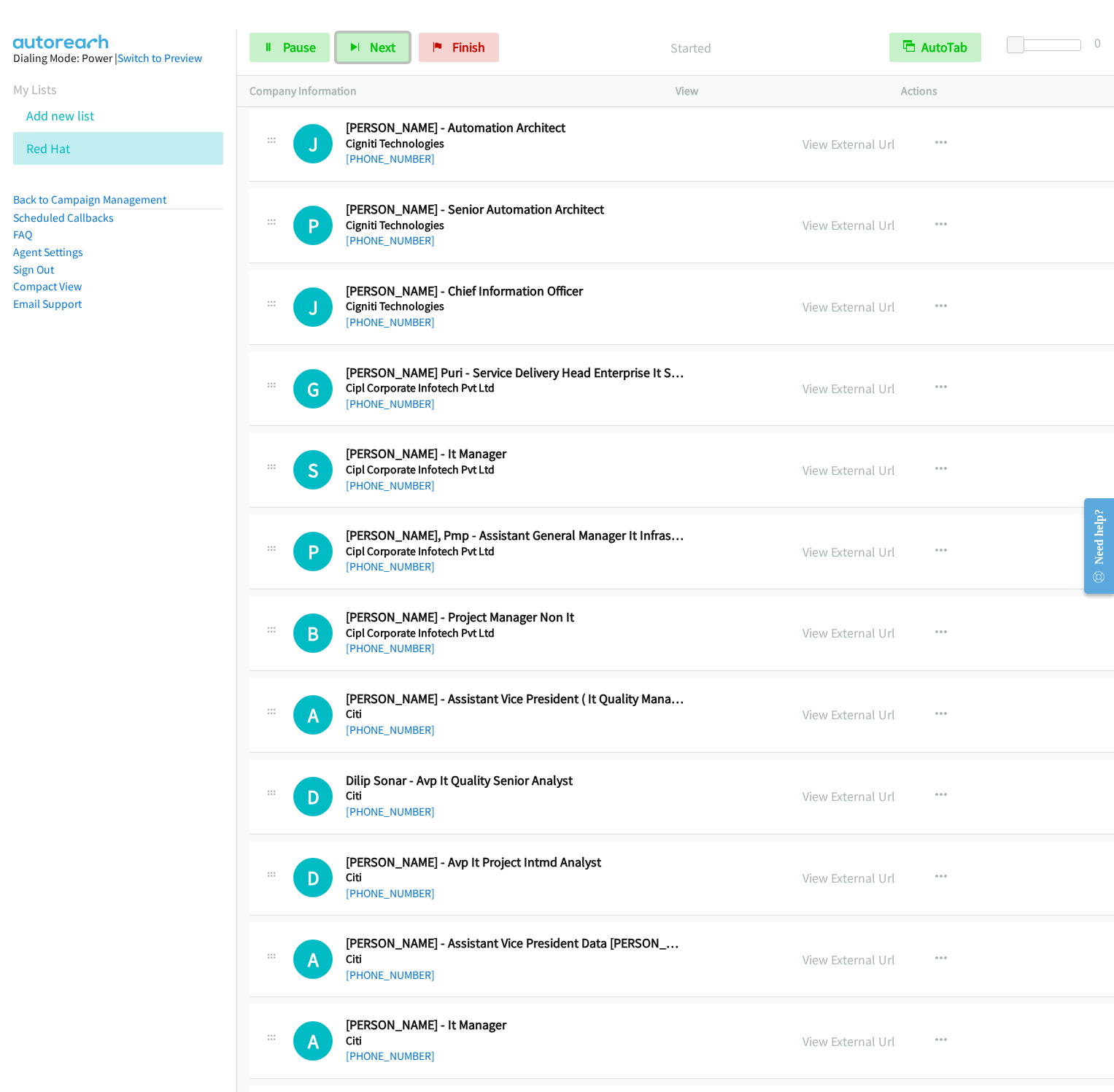
click at [336, 33] on button "Next" at bounding box center [373, 47] width 73 height 29
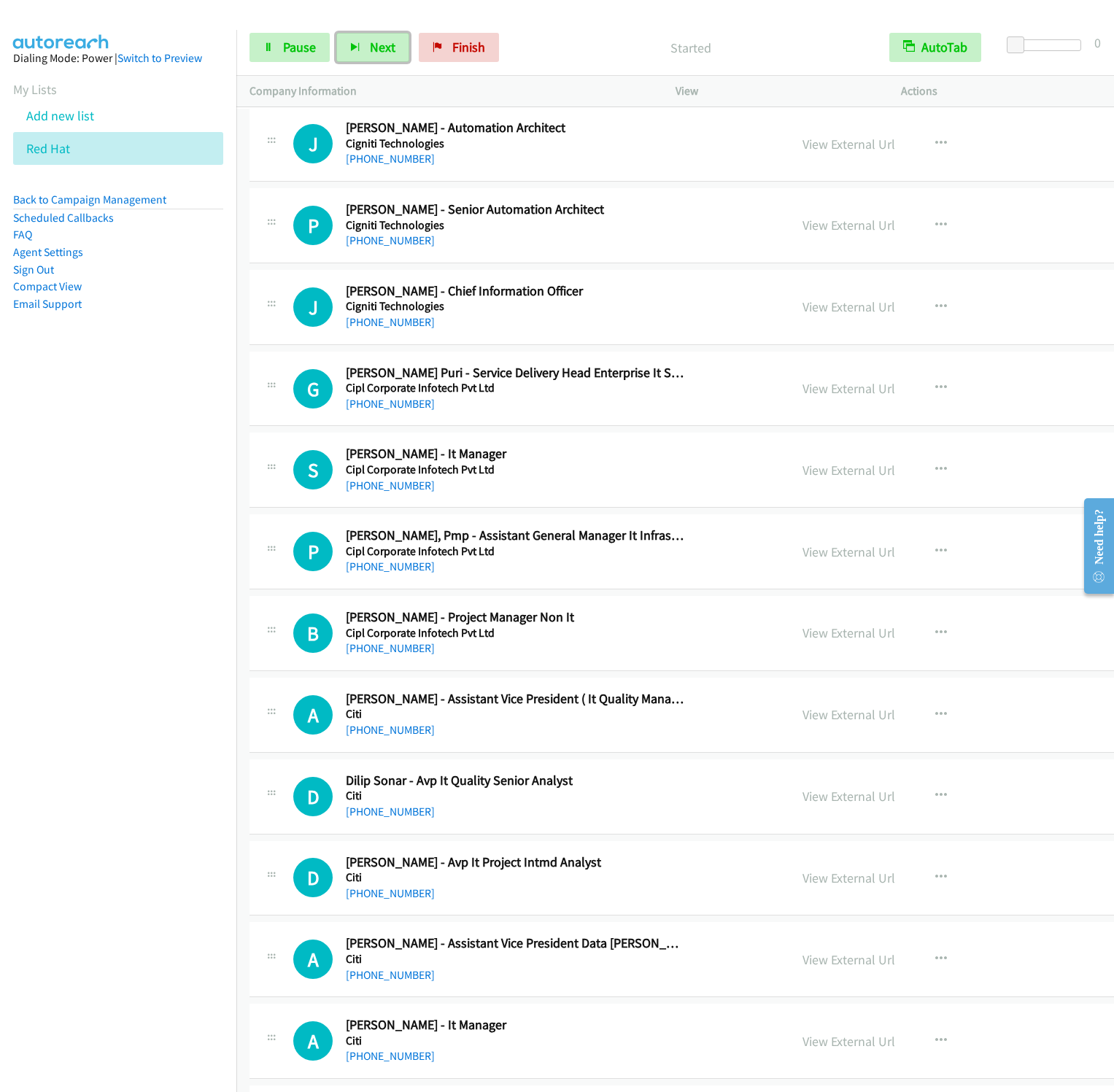
click at [336, 33] on button "Next" at bounding box center [373, 47] width 73 height 29
click at [471, 39] on span "Finish" at bounding box center [469, 46] width 33 height 16
